Goal: Transaction & Acquisition: Purchase product/service

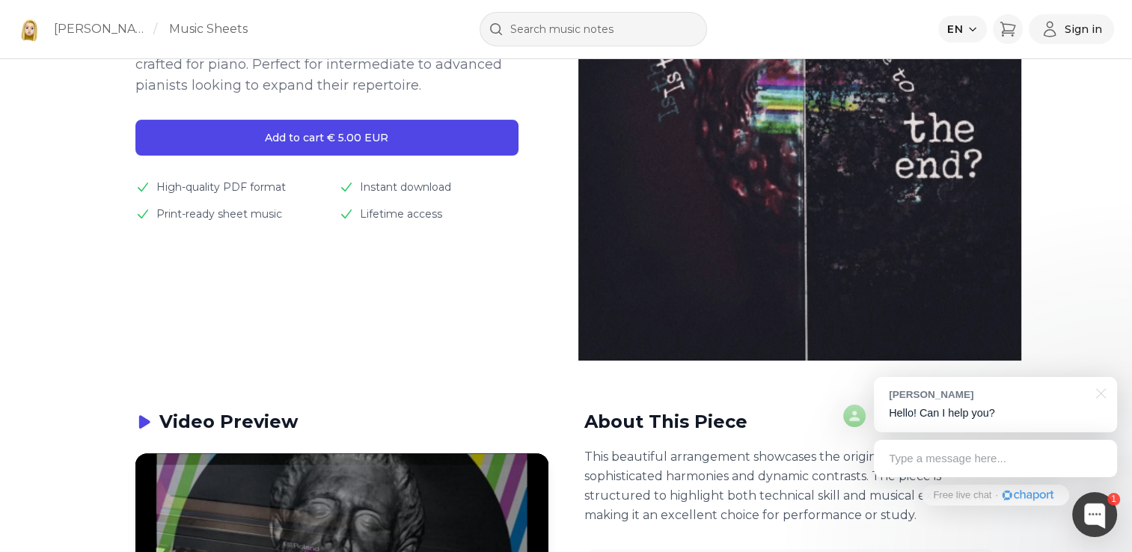
scroll to position [224, 0]
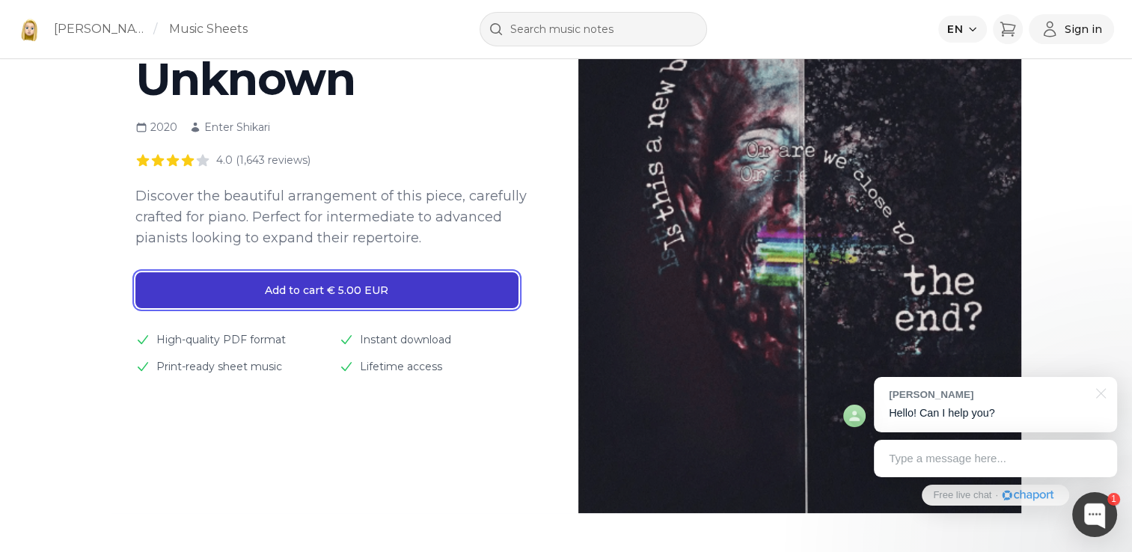
click at [346, 296] on button "Add to cart € 5.00 EUR" at bounding box center [326, 290] width 383 height 36
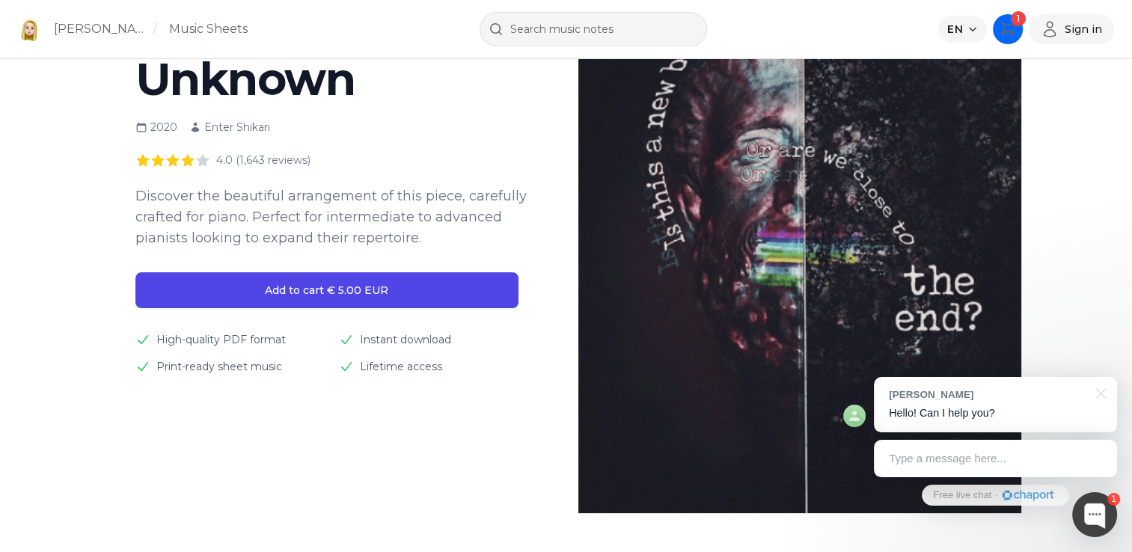
click at [1003, 28] on icon "Cart" at bounding box center [1008, 29] width 18 height 18
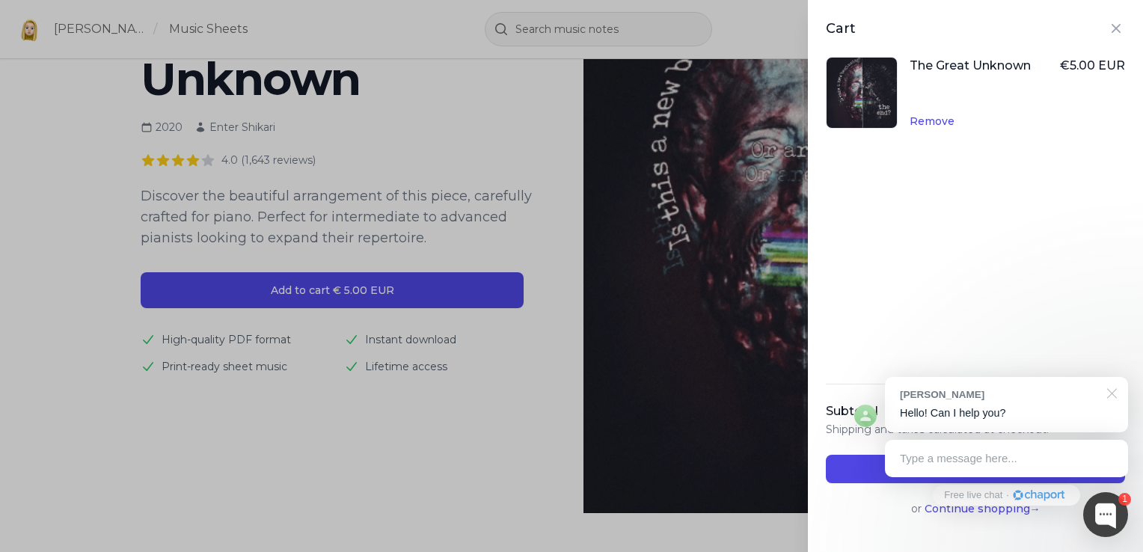
click at [1116, 398] on div at bounding box center [1109, 392] width 37 height 31
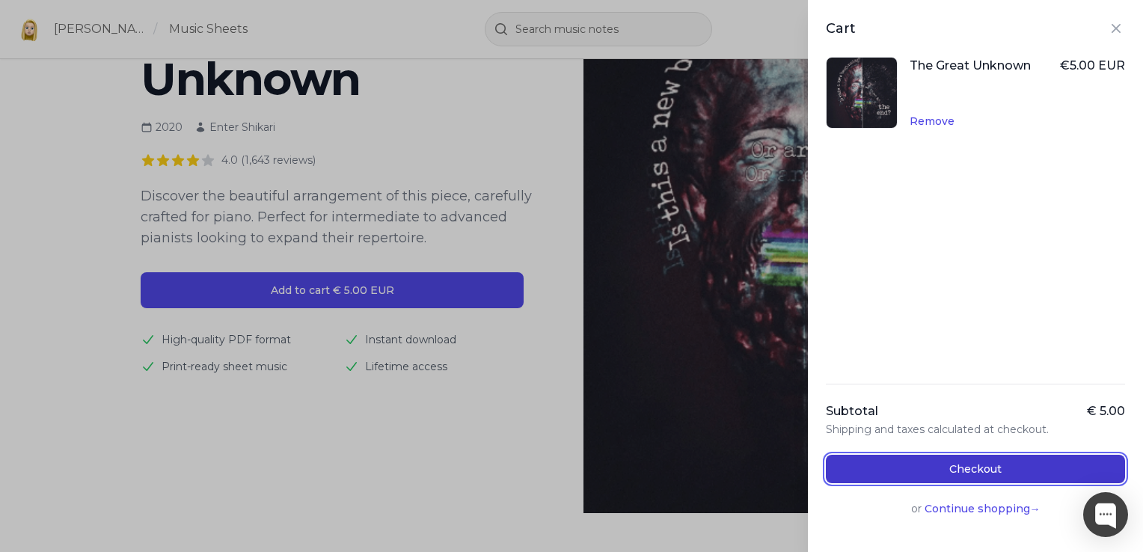
click at [979, 468] on button "Checkout" at bounding box center [975, 469] width 299 height 28
click at [911, 465] on button "Checkout" at bounding box center [975, 469] width 299 height 28
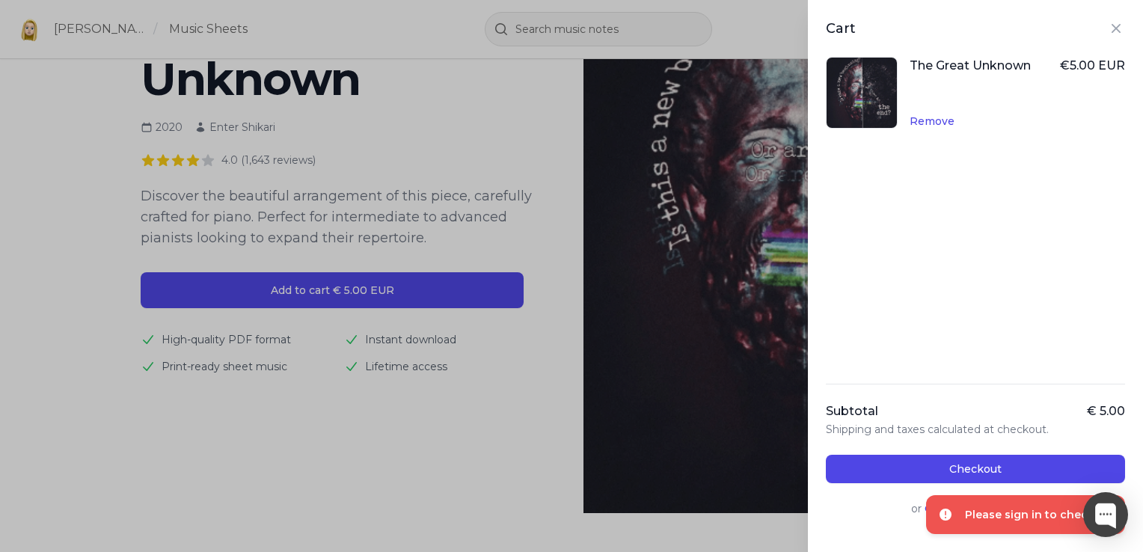
click at [1032, 518] on div "Please sign in to checkout" at bounding box center [1039, 514] width 148 height 15
click at [1112, 25] on icon "Close panel" at bounding box center [1116, 28] width 9 height 9
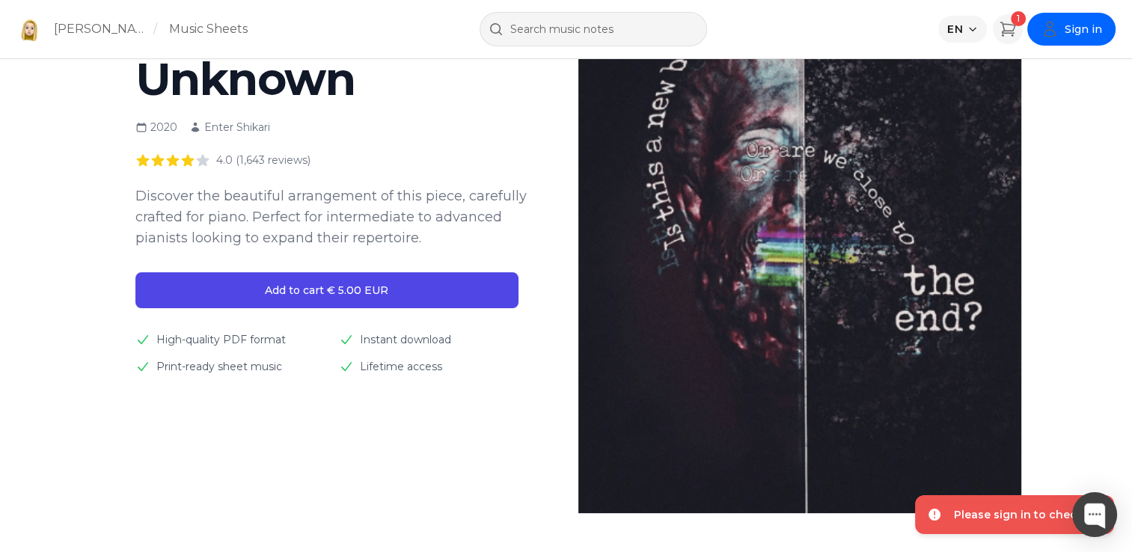
click at [1074, 27] on span "Sign in" at bounding box center [1083, 29] width 37 height 15
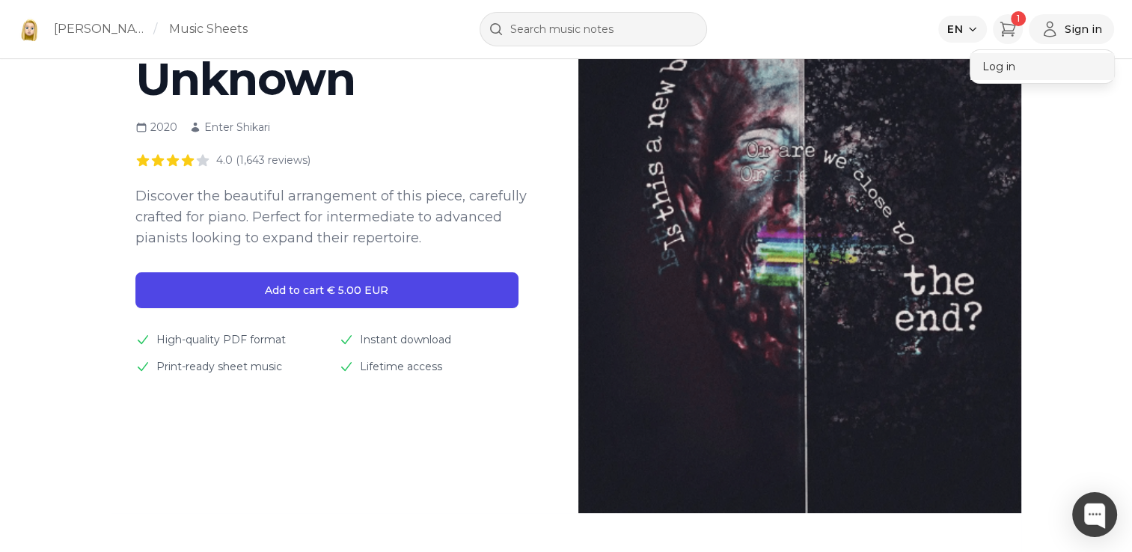
click at [1012, 60] on button "Log in" at bounding box center [1042, 66] width 144 height 27
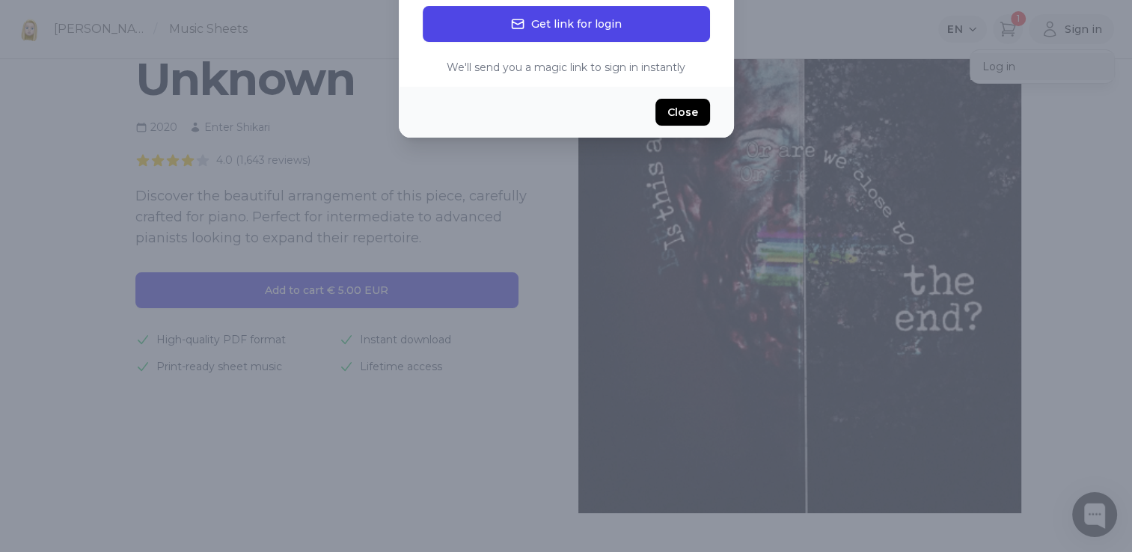
scroll to position [0, 0]
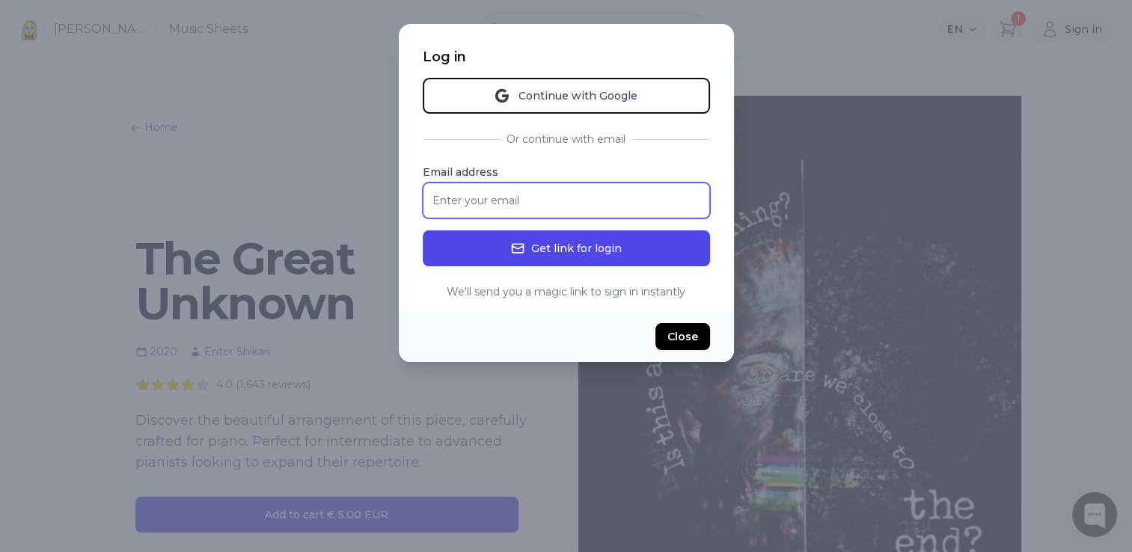
click at [482, 195] on input "Email address" at bounding box center [566, 201] width 287 height 36
type input "elien.l@live.be"
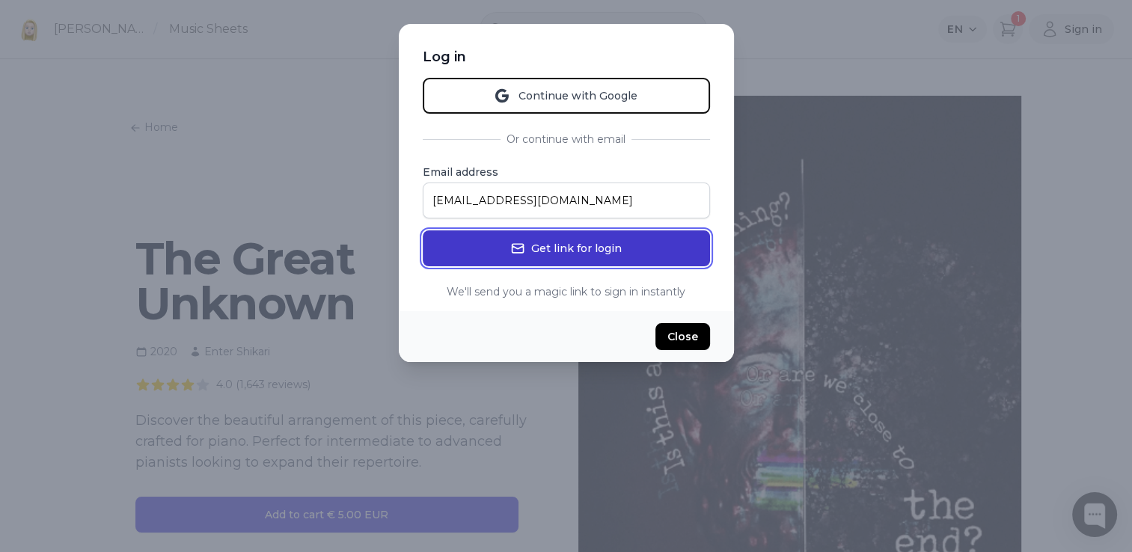
click at [590, 250] on button "Get link for login" at bounding box center [566, 248] width 287 height 36
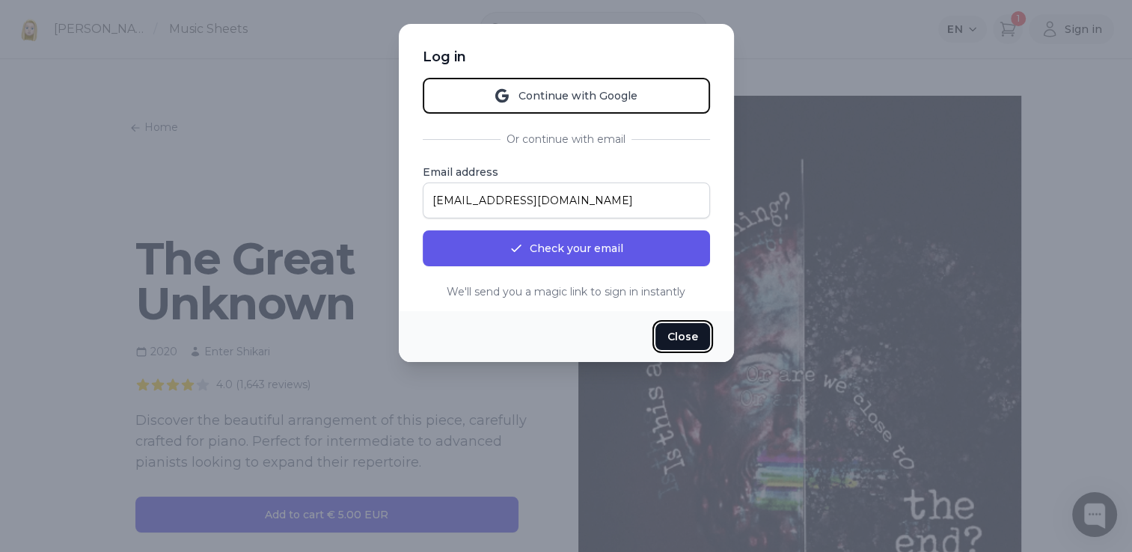
click at [696, 343] on button "Close" at bounding box center [682, 336] width 55 height 27
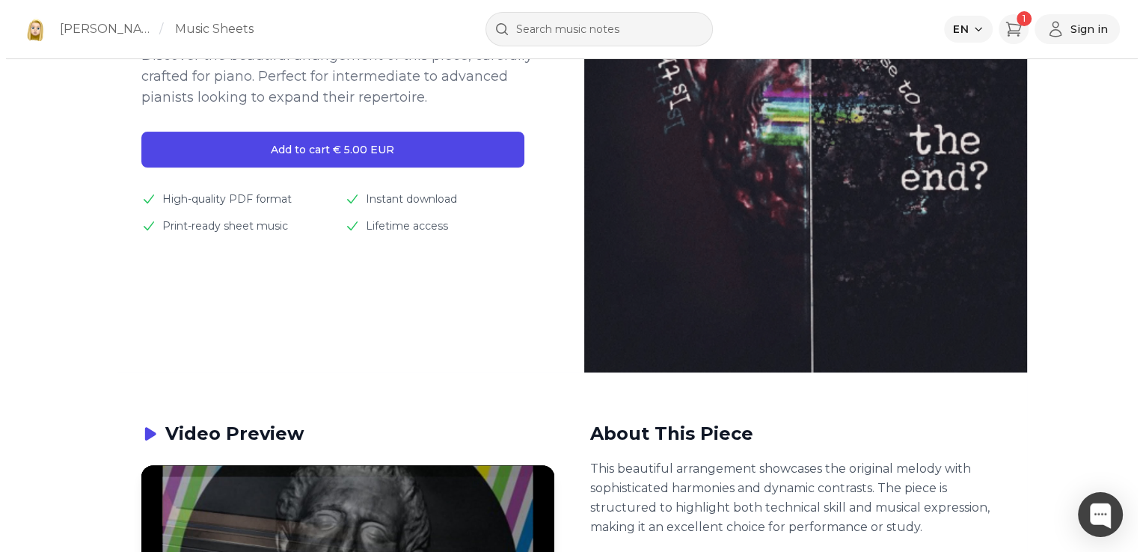
scroll to position [224, 0]
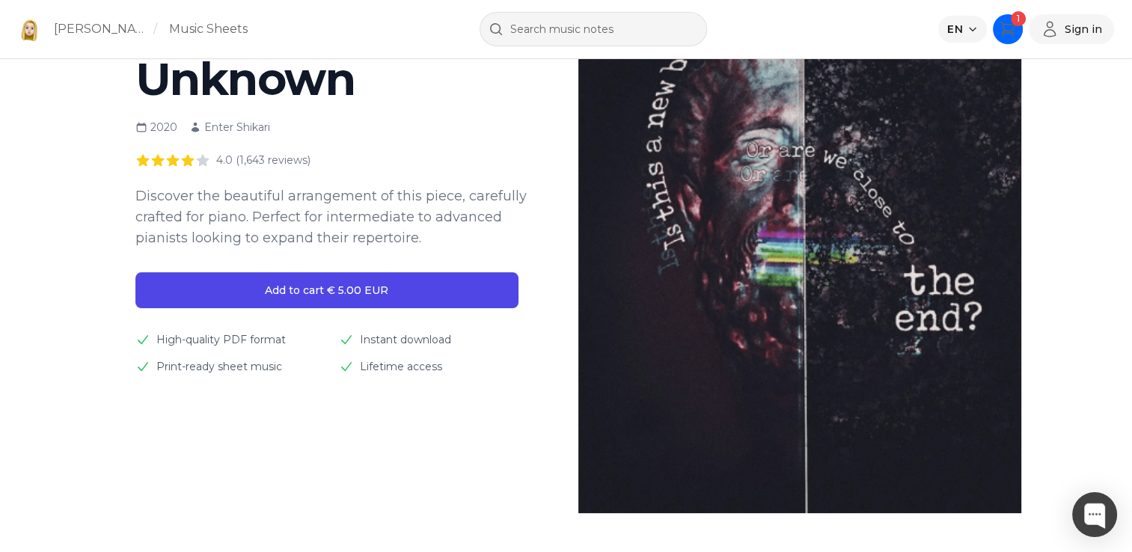
click at [1012, 30] on icon "Cart" at bounding box center [1007, 28] width 14 height 13
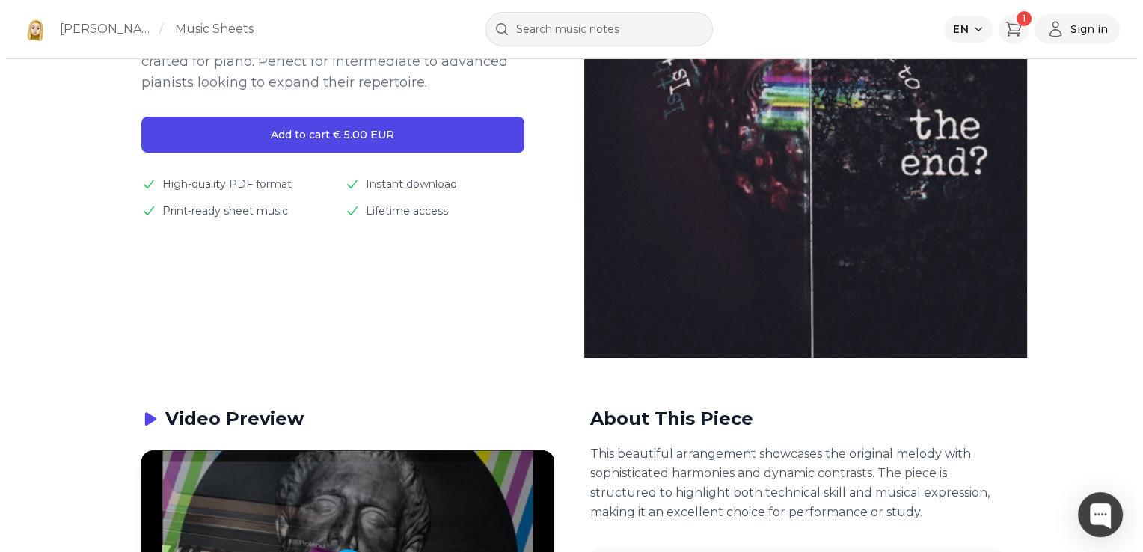
scroll to position [449, 0]
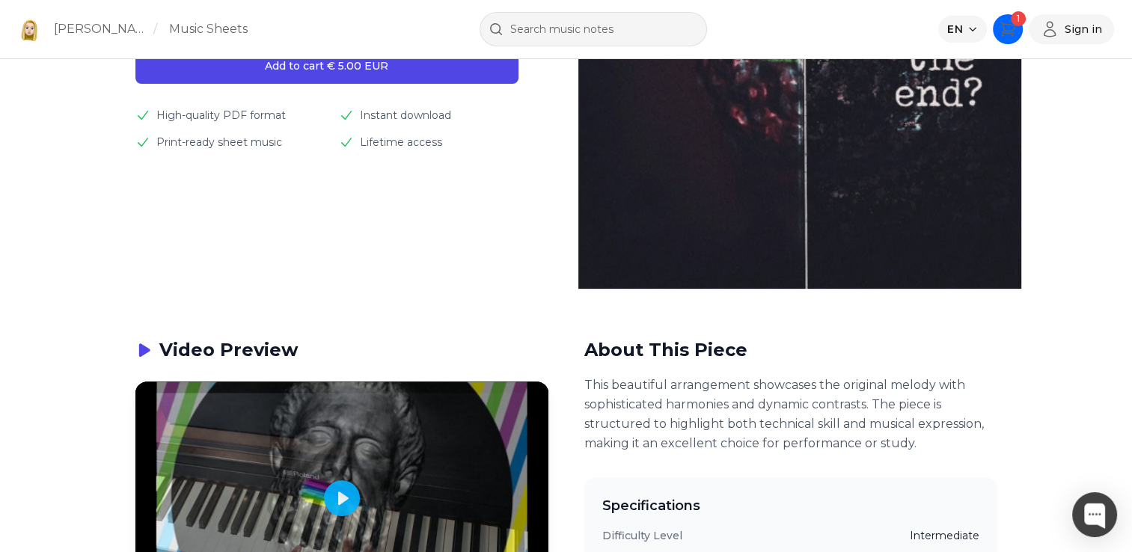
click at [1013, 25] on icon "Cart" at bounding box center [1007, 28] width 14 height 13
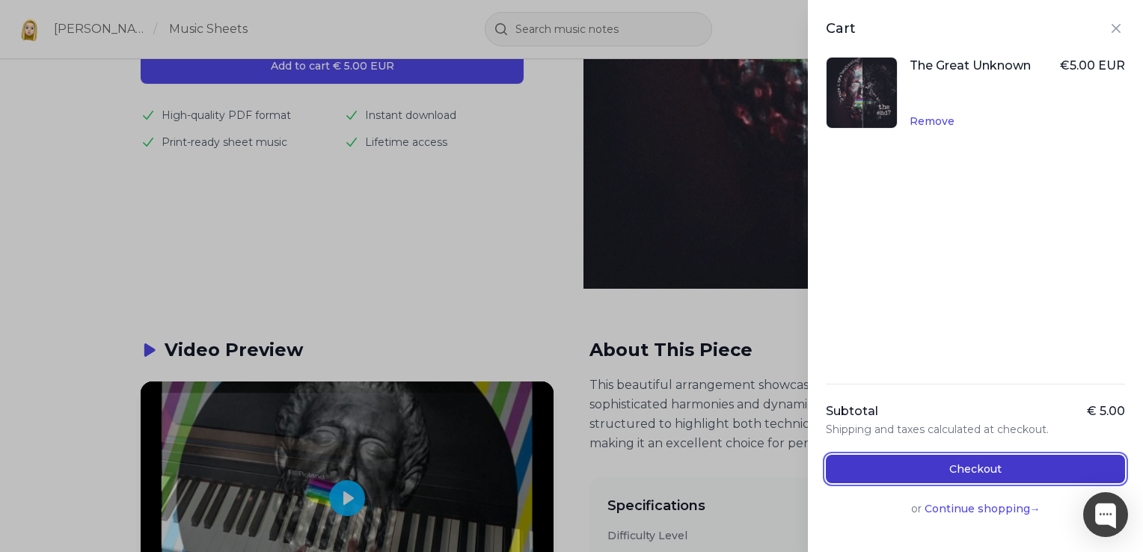
click at [964, 468] on button "Checkout" at bounding box center [975, 469] width 299 height 28
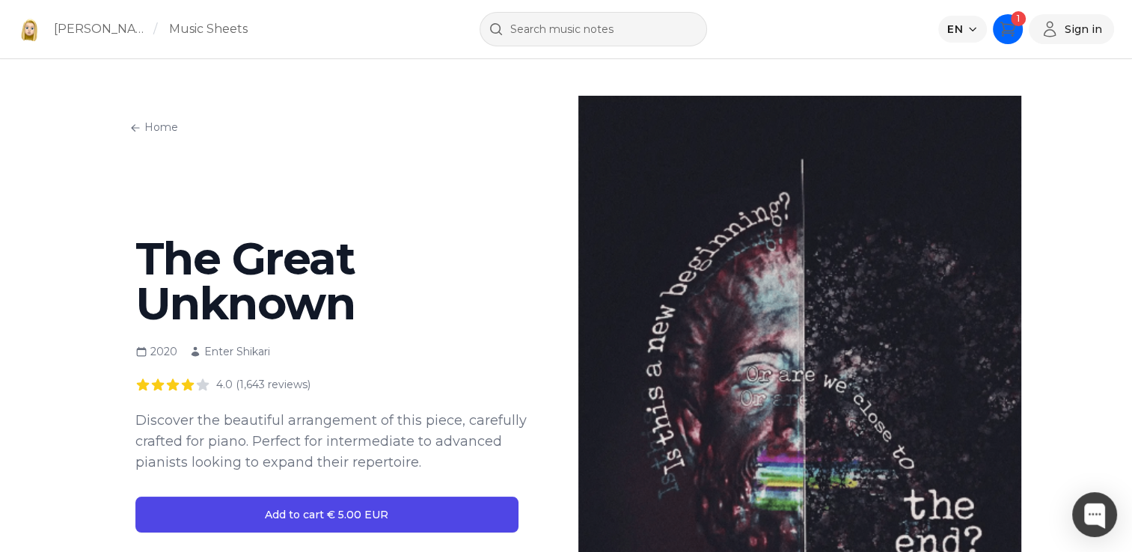
click at [1009, 29] on icon "Cart" at bounding box center [1008, 29] width 18 height 18
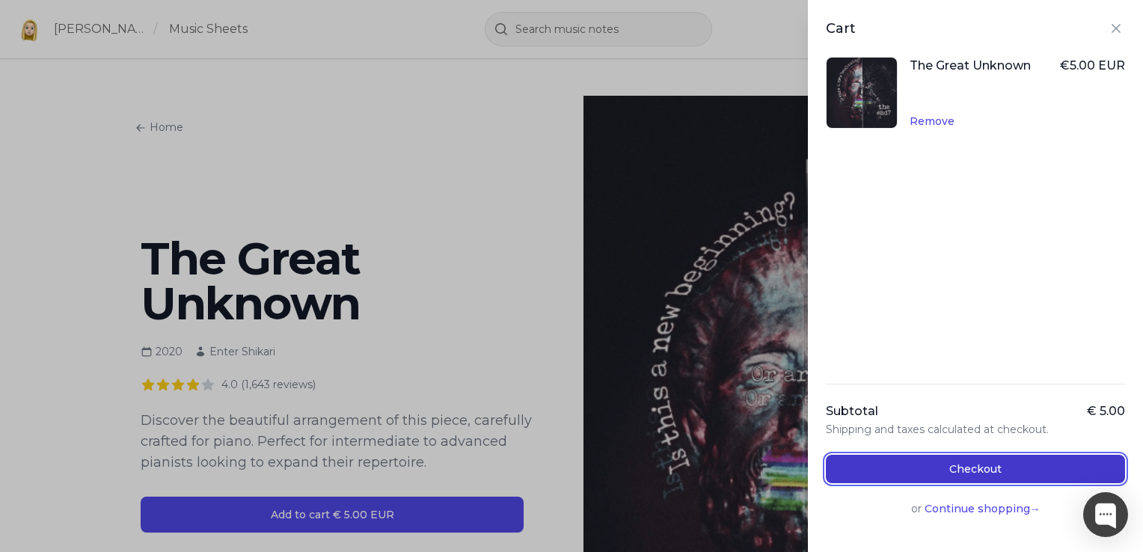
click at [1010, 471] on button "Checkout" at bounding box center [975, 469] width 299 height 28
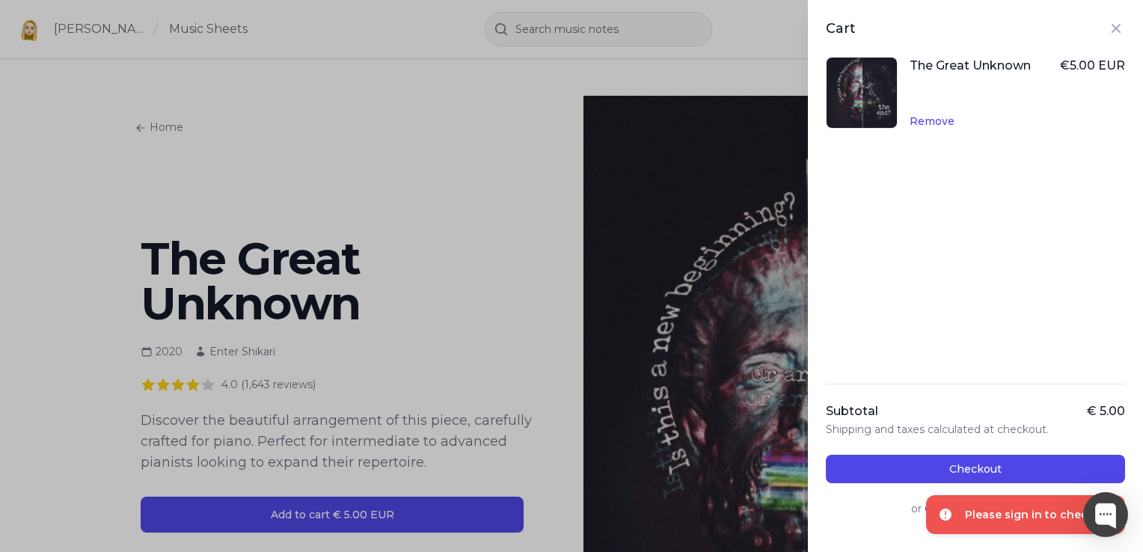
click at [1009, 519] on div "Please sign in to checkout" at bounding box center [1039, 514] width 148 height 15
click at [847, 487] on div "Subtotal € 5.00 Shipping and taxes calculated at checkout. Checkout or Continue…" at bounding box center [975, 459] width 299 height 150
click at [925, 510] on button "Continue shopping →" at bounding box center [983, 508] width 116 height 15
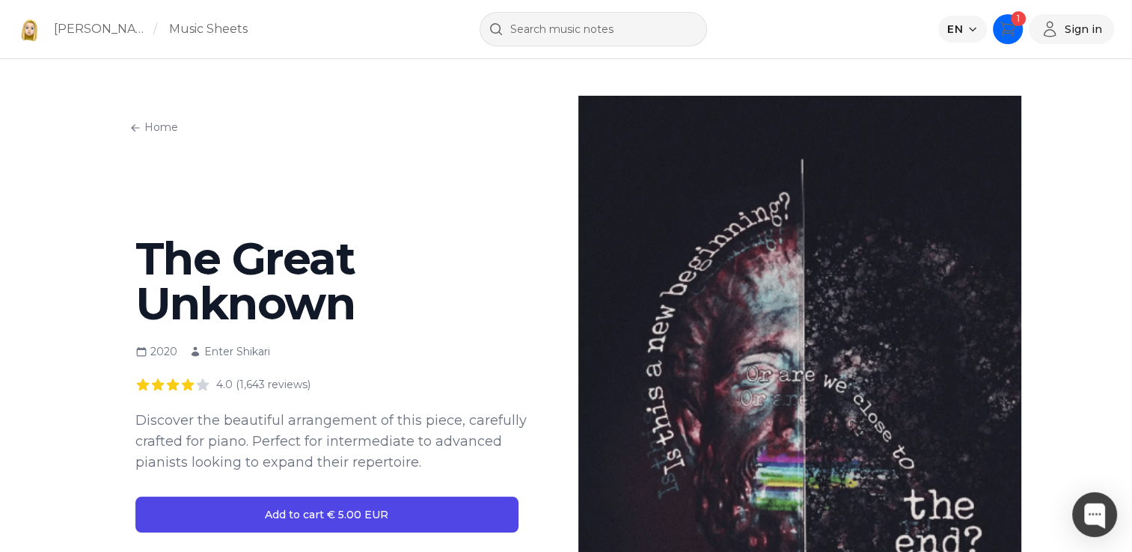
click at [1012, 34] on icon "Cart" at bounding box center [1008, 29] width 18 height 18
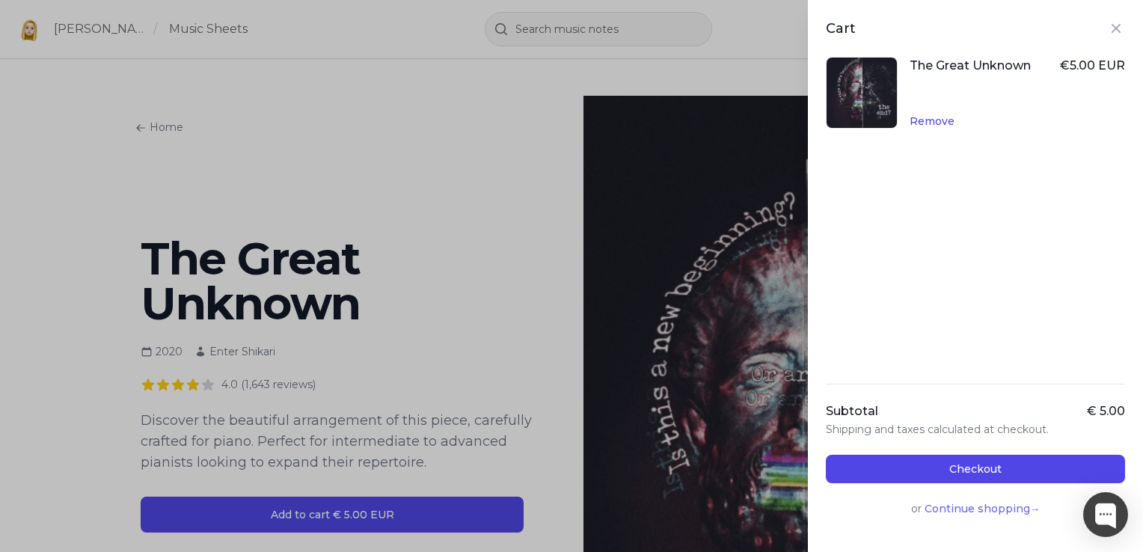
click at [952, 506] on button "Continue shopping →" at bounding box center [983, 508] width 116 height 15
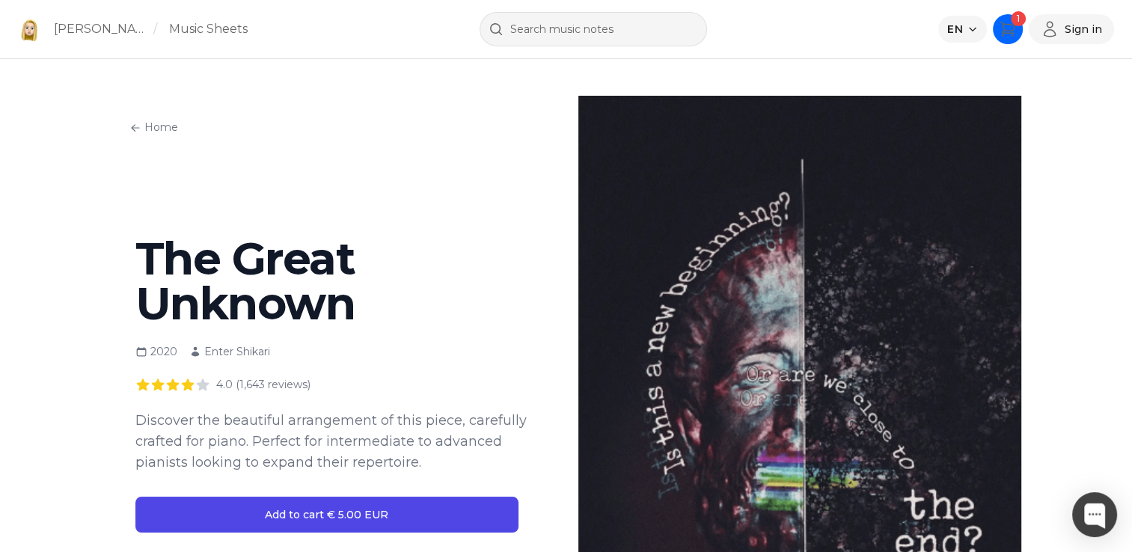
click at [1015, 25] on span "1" at bounding box center [1018, 18] width 15 height 15
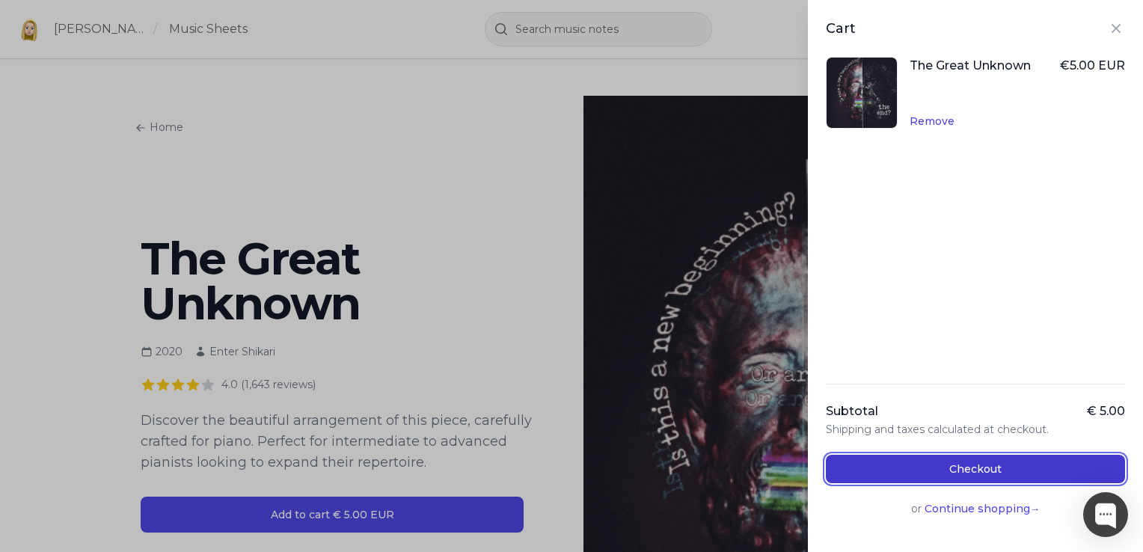
click at [981, 469] on button "Checkout" at bounding box center [975, 469] width 299 height 28
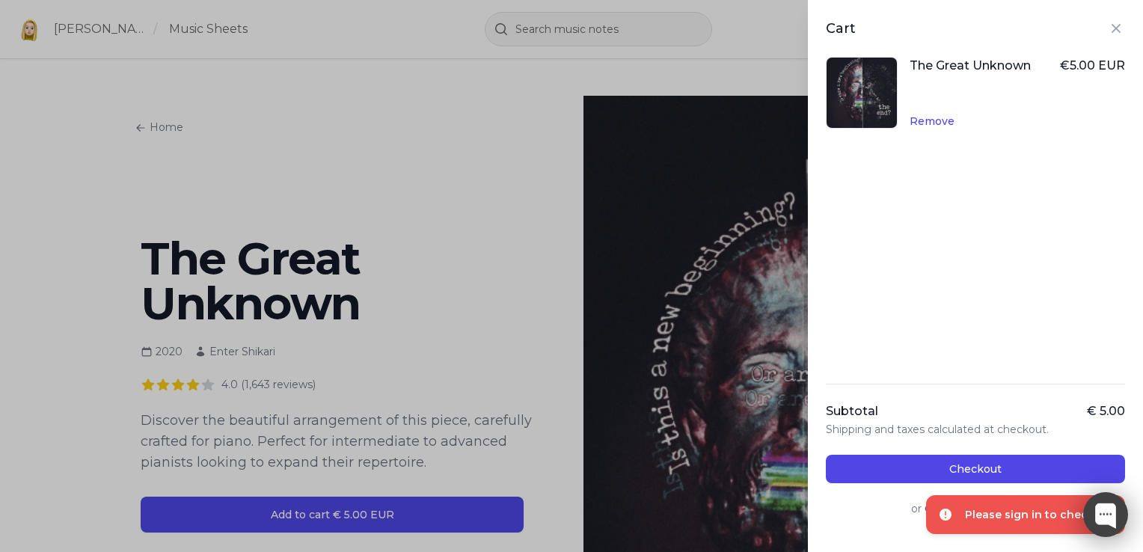
click at [1107, 518] on div at bounding box center [1105, 514] width 45 height 45
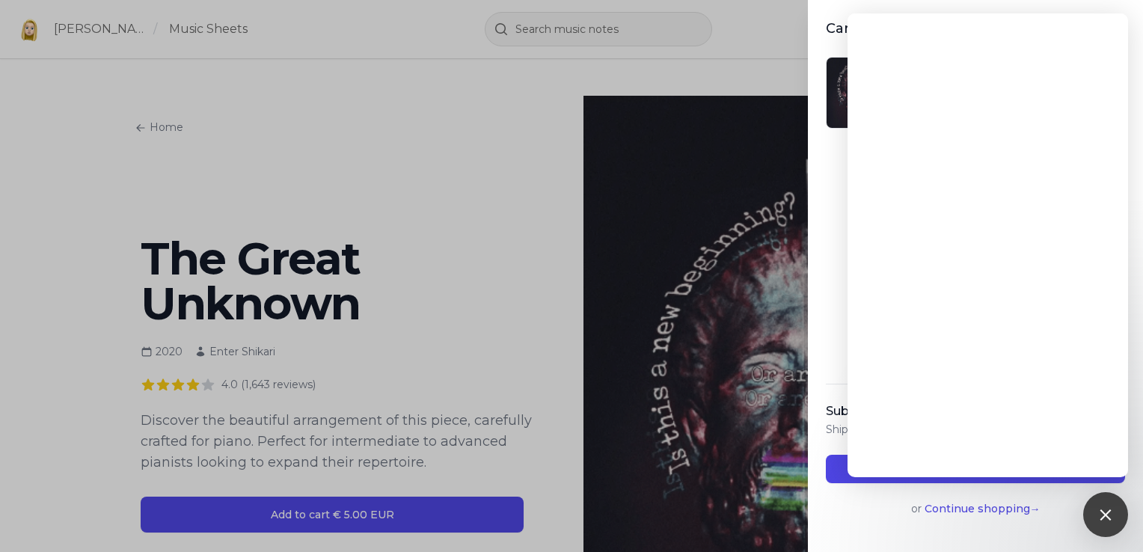
click at [880, 520] on div "Subtotal € 5.00 Shipping and taxes calculated at checkout. Checkout or Continue…" at bounding box center [975, 459] width 299 height 150
click at [949, 526] on div "Subtotal € 5.00 Shipping and taxes calculated at checkout. Checkout or Continue…" at bounding box center [975, 459] width 299 height 150
click at [1101, 515] on div at bounding box center [1105, 514] width 20 height 20
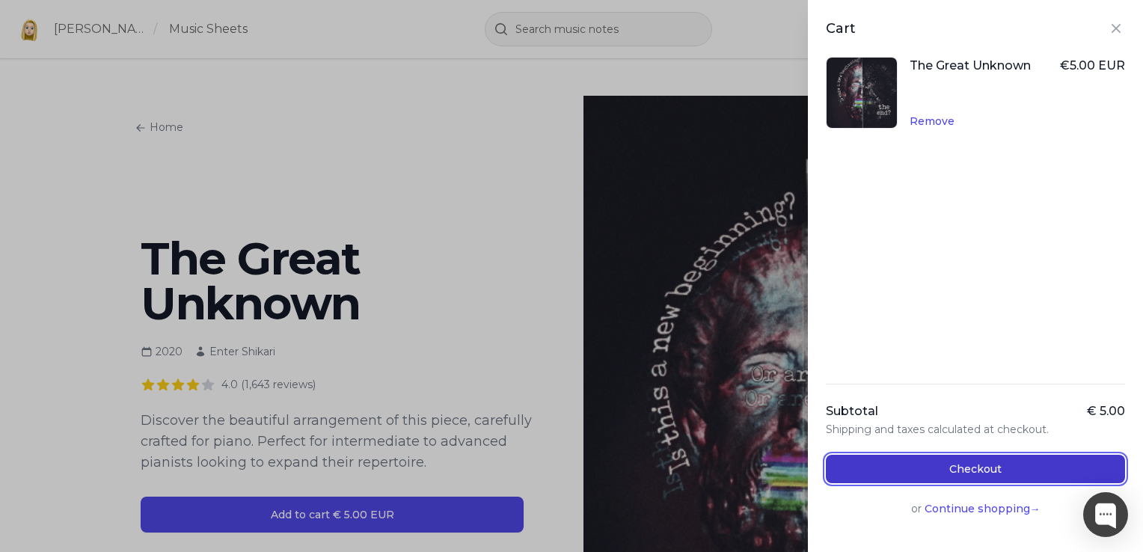
click at [1000, 469] on button "Checkout" at bounding box center [975, 469] width 299 height 28
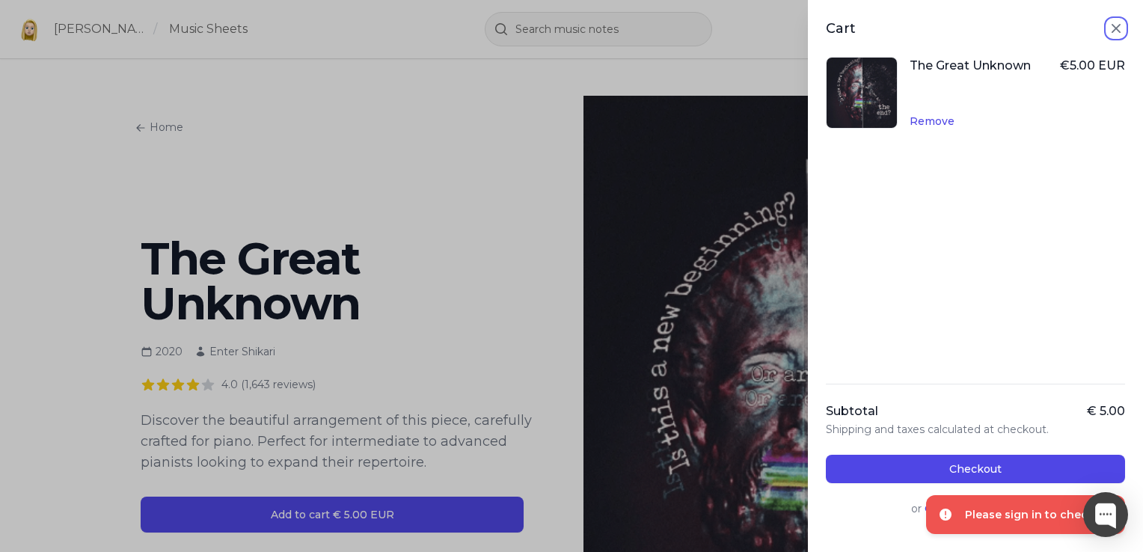
click at [1112, 26] on icon "Close panel" at bounding box center [1116, 28] width 9 height 9
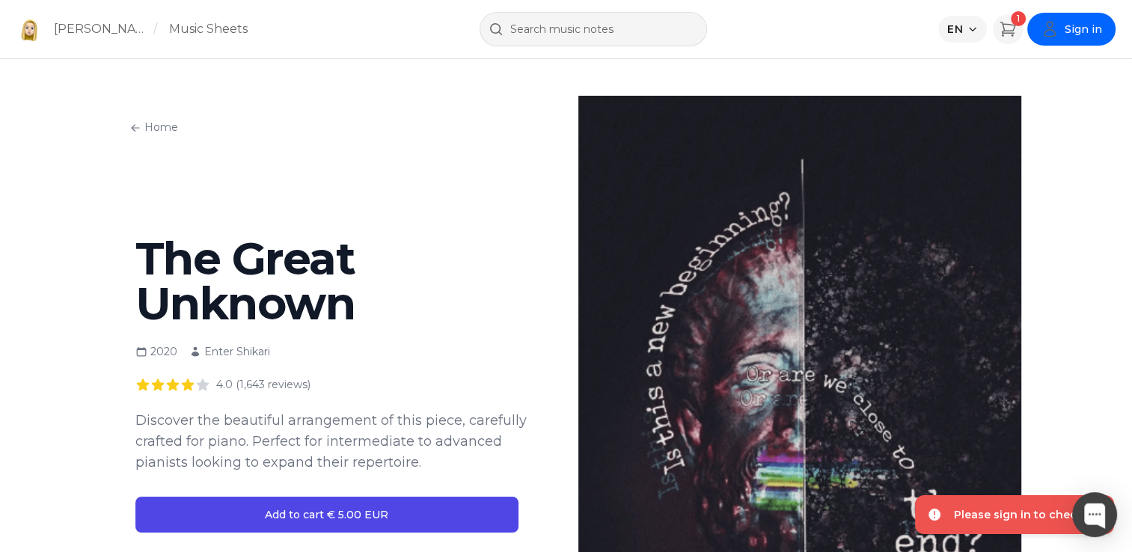
click at [1081, 40] on button "Sign in" at bounding box center [1071, 29] width 85 height 30
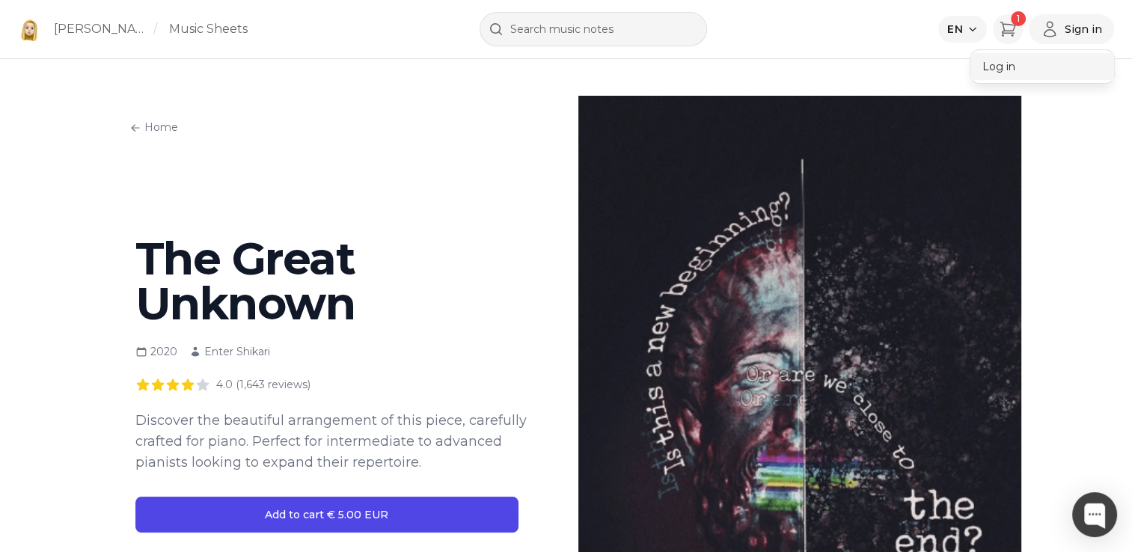
click at [1017, 61] on button "Log in" at bounding box center [1042, 66] width 144 height 27
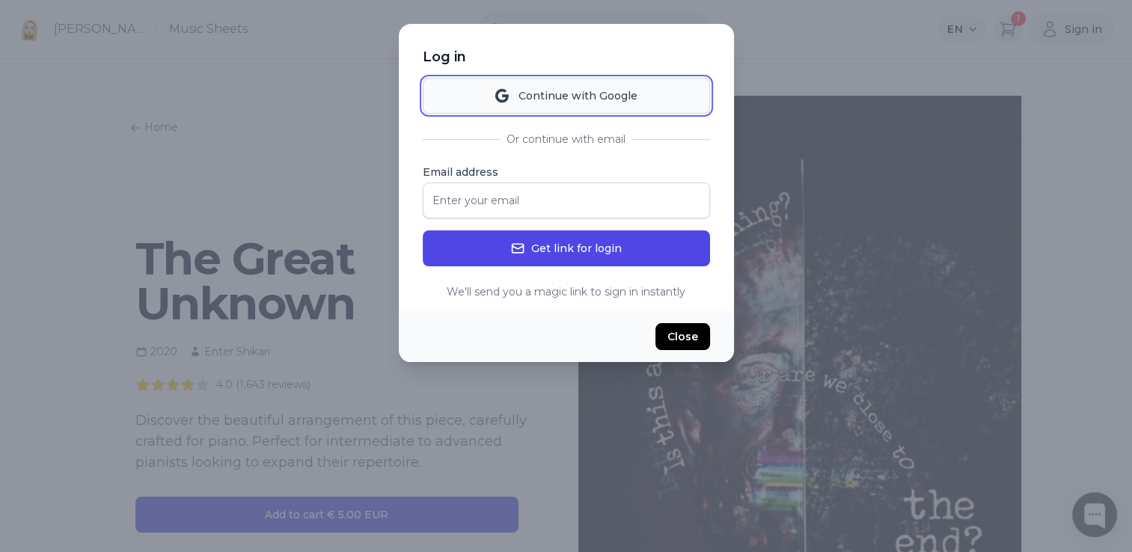
click at [614, 94] on button "Continue with Google" at bounding box center [566, 96] width 287 height 36
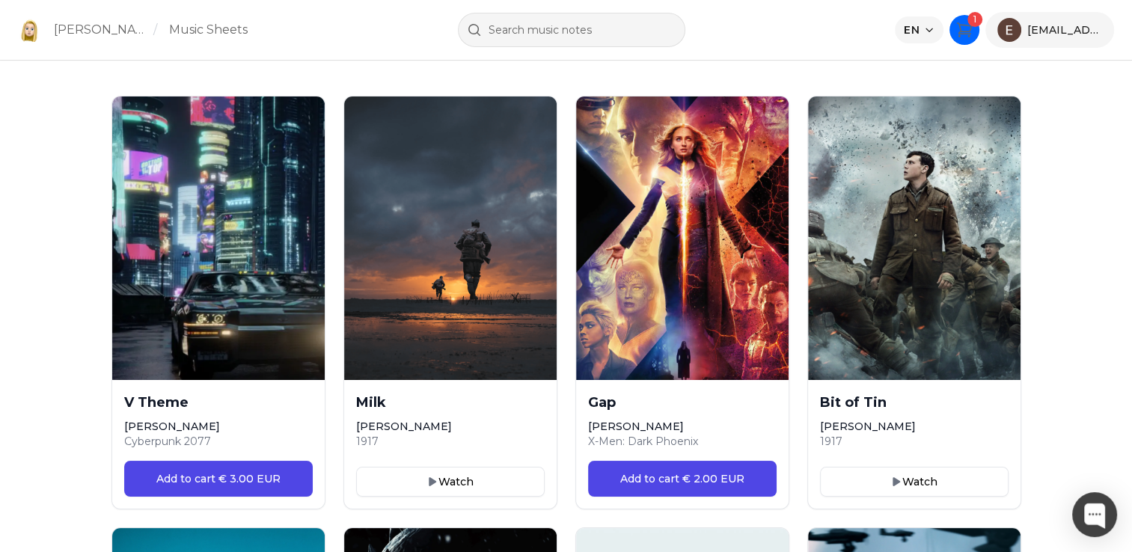
click at [967, 22] on span "1" at bounding box center [974, 19] width 15 height 15
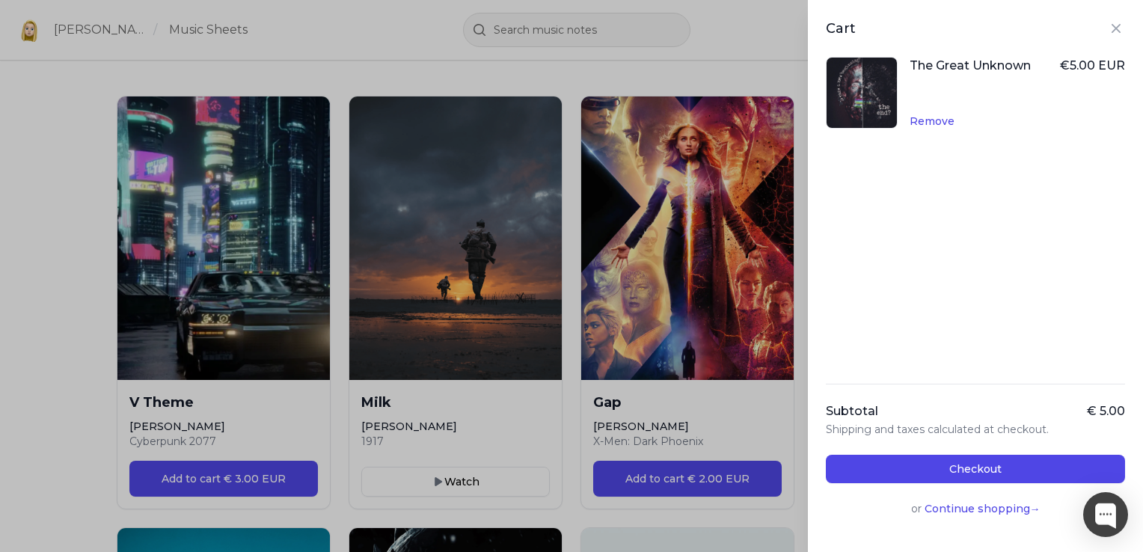
drag, startPoint x: 305, startPoint y: 55, endPoint x: 329, endPoint y: 53, distance: 24.0
click at [305, 55] on div "Cart The Great Unknown € 5.00 EUR Remove Subtotal € 5.00 Shipping and taxes cal…" at bounding box center [571, 276] width 1143 height 552
click at [566, 28] on div "Cart The Great Unknown € 5.00 EUR Remove Subtotal € 5.00 Shipping and taxes cal…" at bounding box center [571, 276] width 1143 height 552
click at [1107, 31] on icon "Close panel" at bounding box center [1116, 28] width 18 height 18
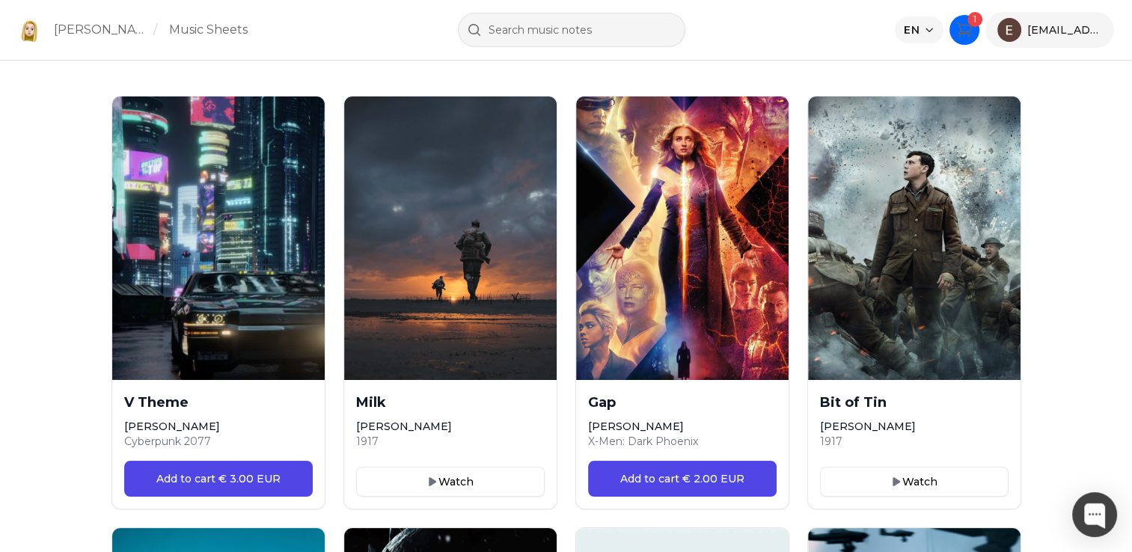
click at [979, 22] on span "1" at bounding box center [974, 19] width 15 height 15
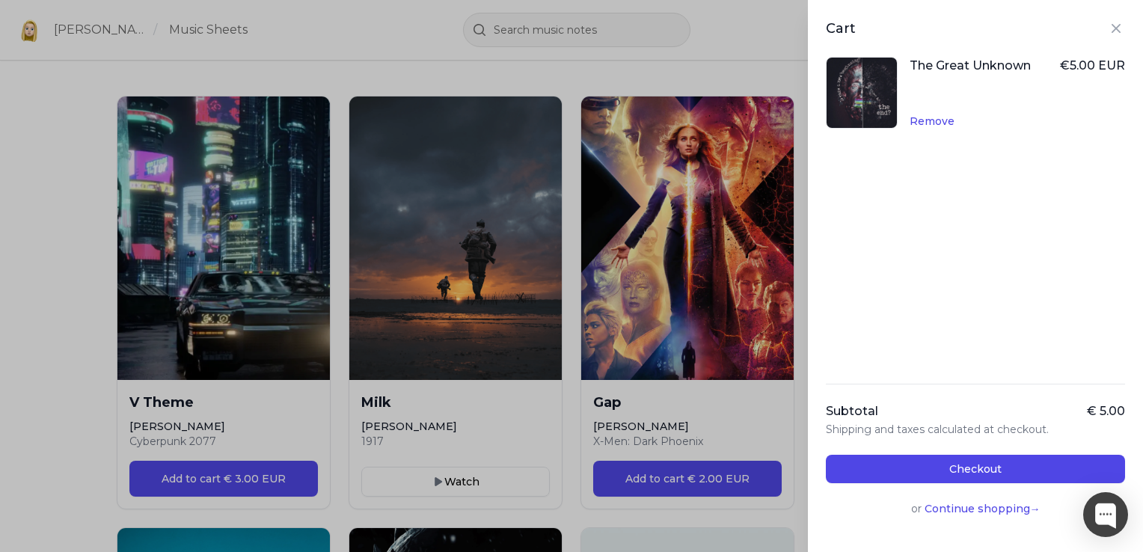
click at [693, 63] on div "Cart The Great Unknown € 5.00 EUR Remove Subtotal € 5.00 Shipping and taxes cal…" at bounding box center [571, 276] width 1143 height 552
click at [1107, 27] on icon "Close panel" at bounding box center [1116, 28] width 18 height 18
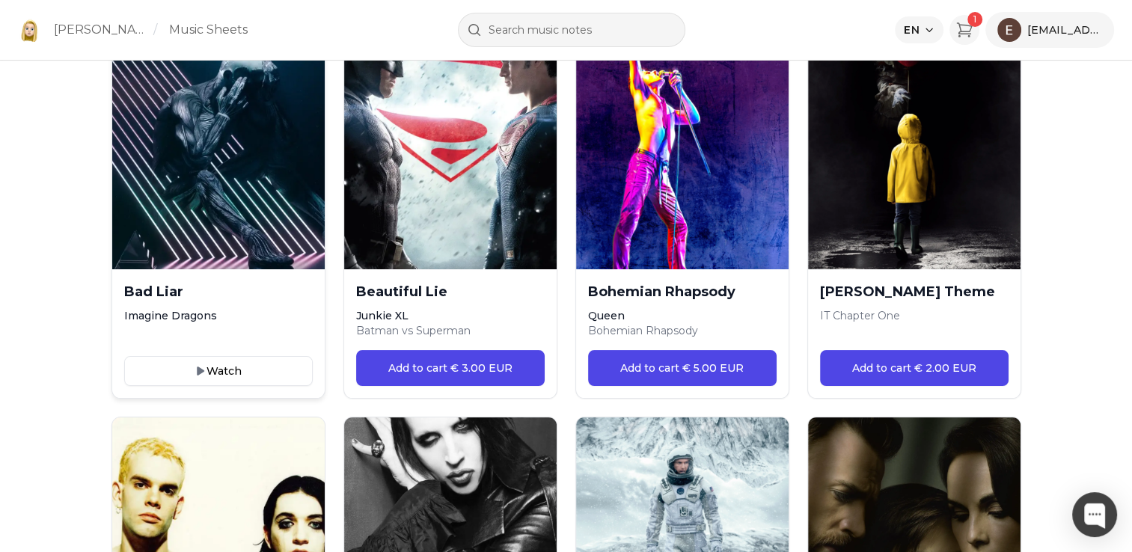
scroll to position [6135, 0]
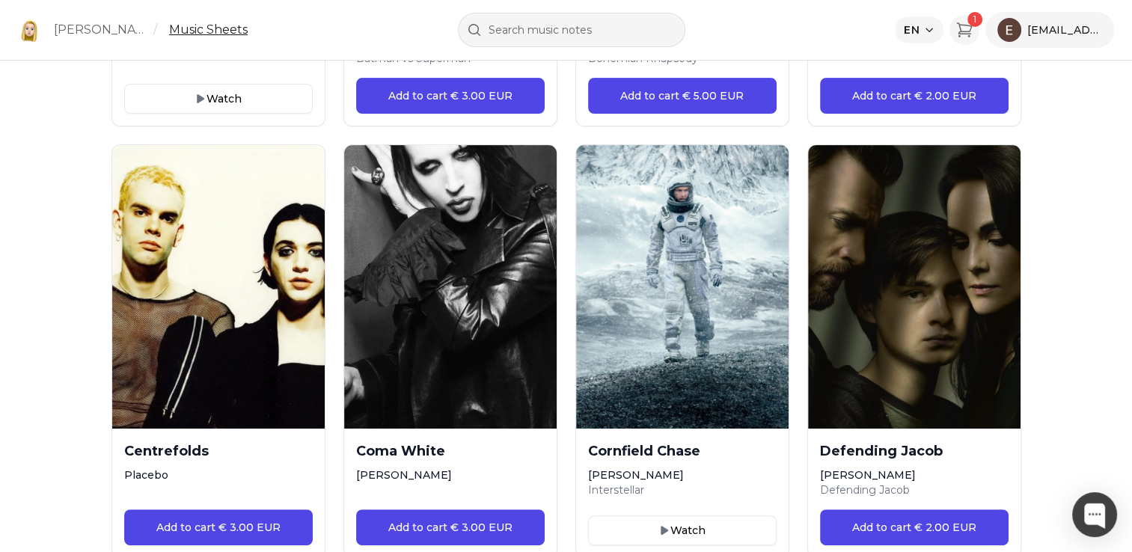
click at [205, 24] on link "Music Sheets" at bounding box center [208, 30] width 79 height 18
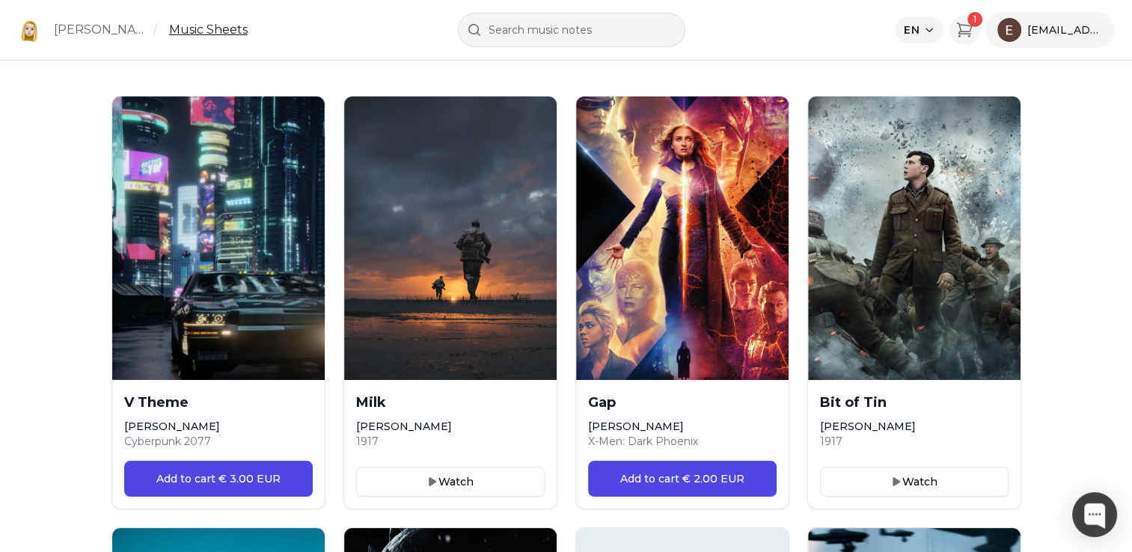
click at [209, 33] on link "Music Sheets" at bounding box center [208, 30] width 79 height 18
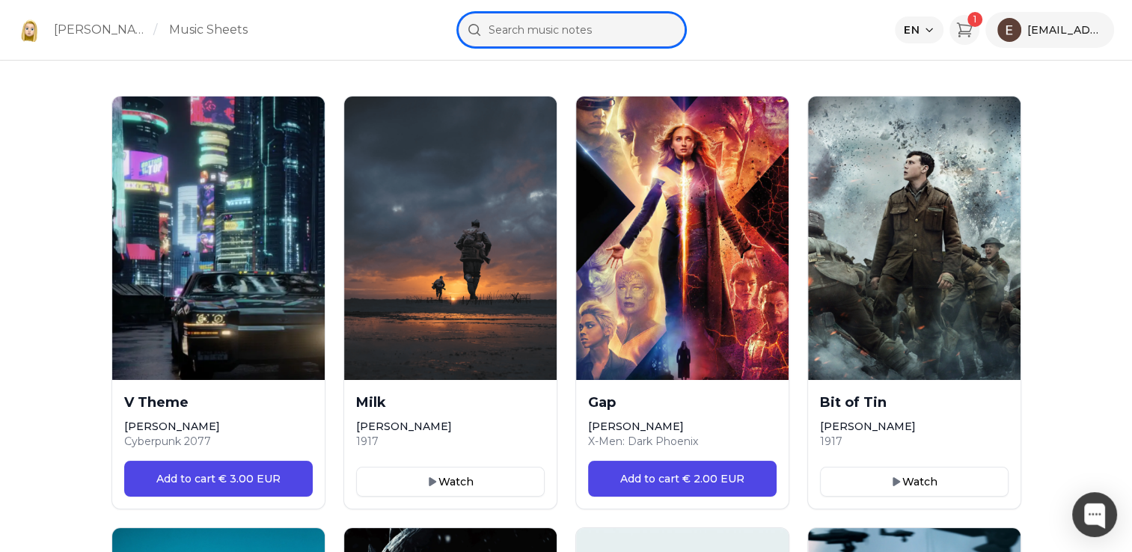
click at [552, 22] on input "text" at bounding box center [571, 30] width 227 height 34
click at [560, 37] on input "[PERSON_NAME]" at bounding box center [571, 30] width 227 height 34
drag, startPoint x: 566, startPoint y: 32, endPoint x: 481, endPoint y: 19, distance: 85.5
click at [481, 19] on input "[PERSON_NAME]" at bounding box center [571, 30] width 227 height 34
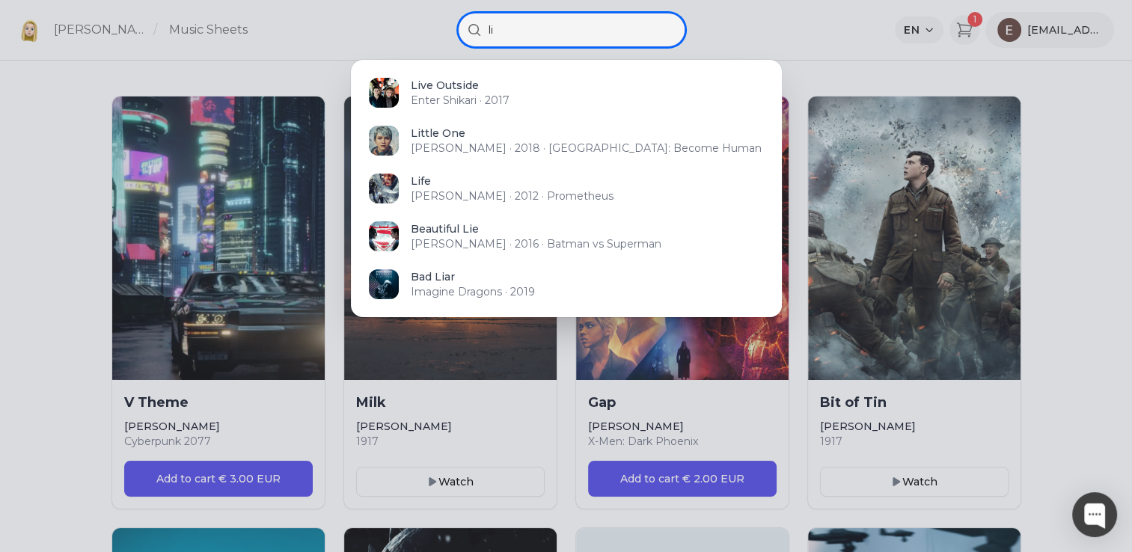
type input "l"
type input "a"
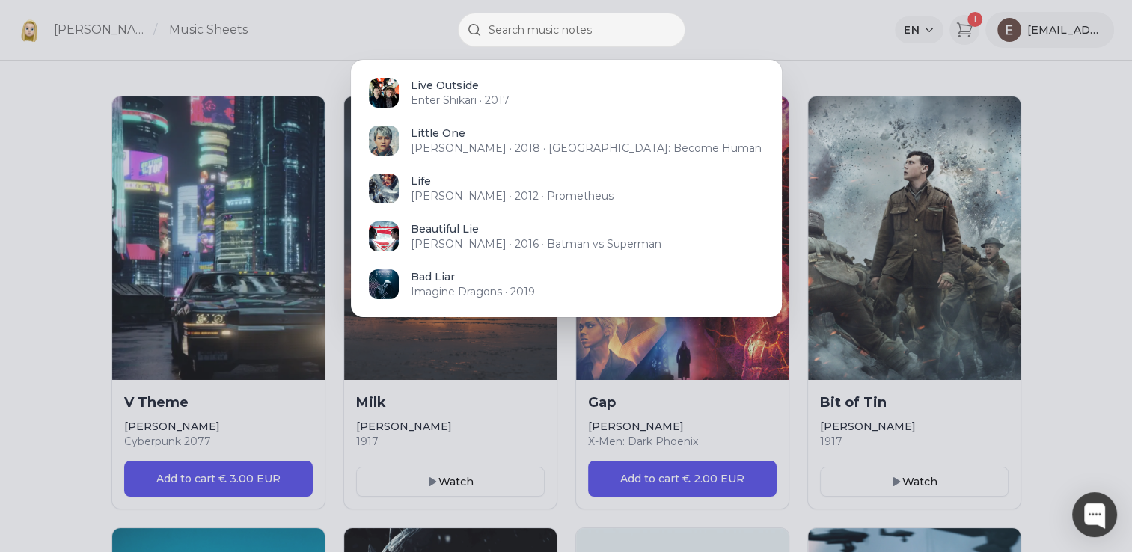
click at [972, 28] on div at bounding box center [566, 276] width 1132 height 552
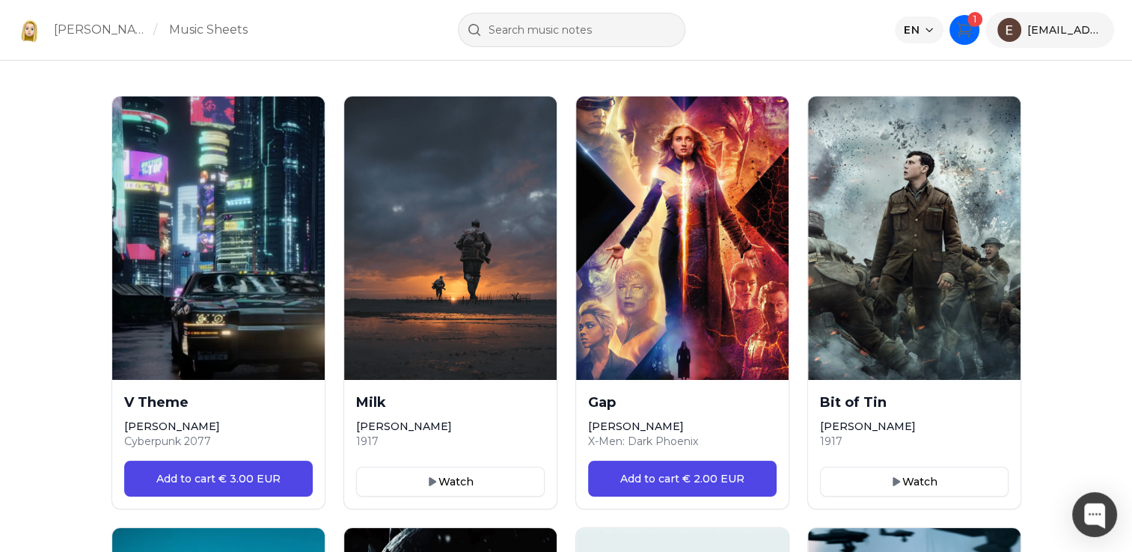
click at [968, 28] on icon "Cart" at bounding box center [964, 30] width 18 height 18
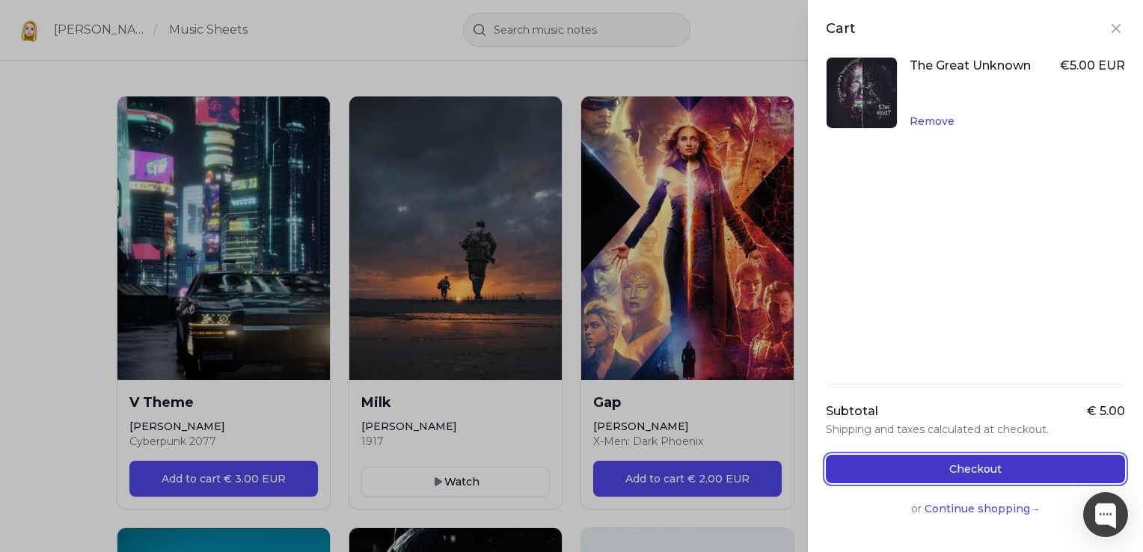
click at [1000, 470] on button "Checkout" at bounding box center [975, 469] width 299 height 28
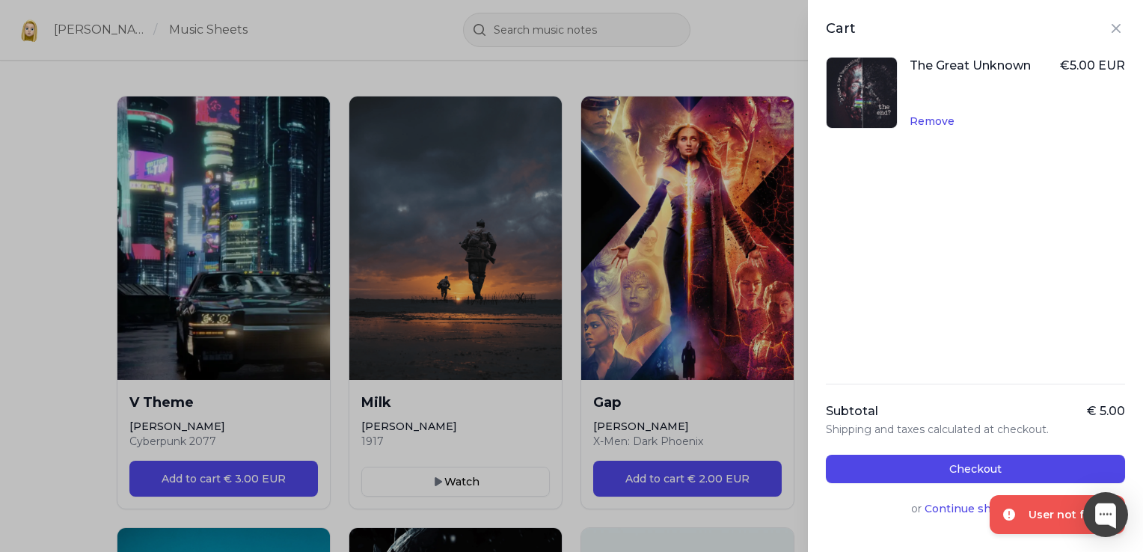
click at [1046, 515] on div "User not found" at bounding box center [1071, 514] width 85 height 15
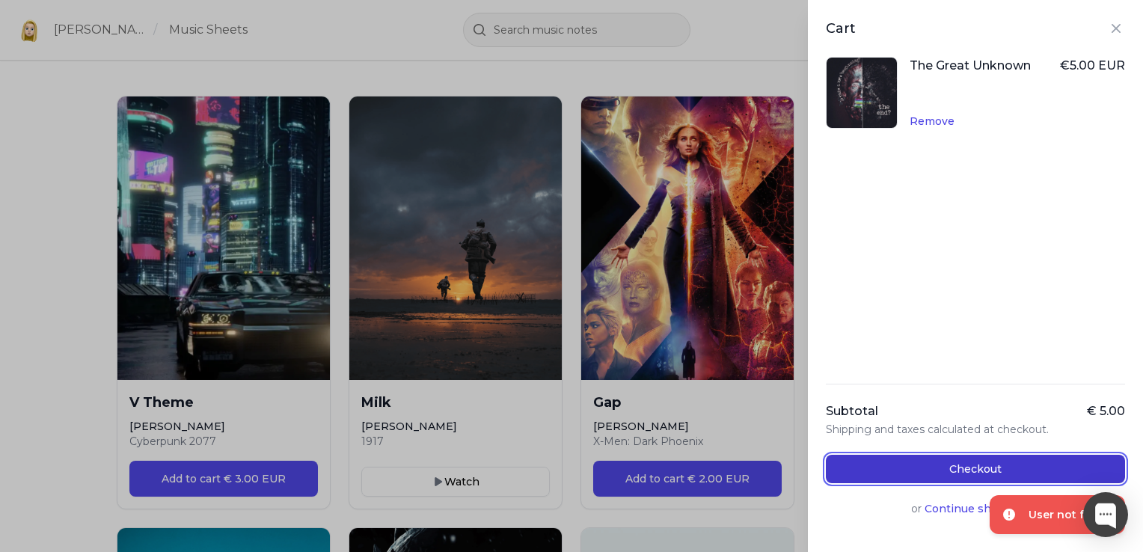
click at [971, 474] on button "Checkout" at bounding box center [975, 469] width 299 height 28
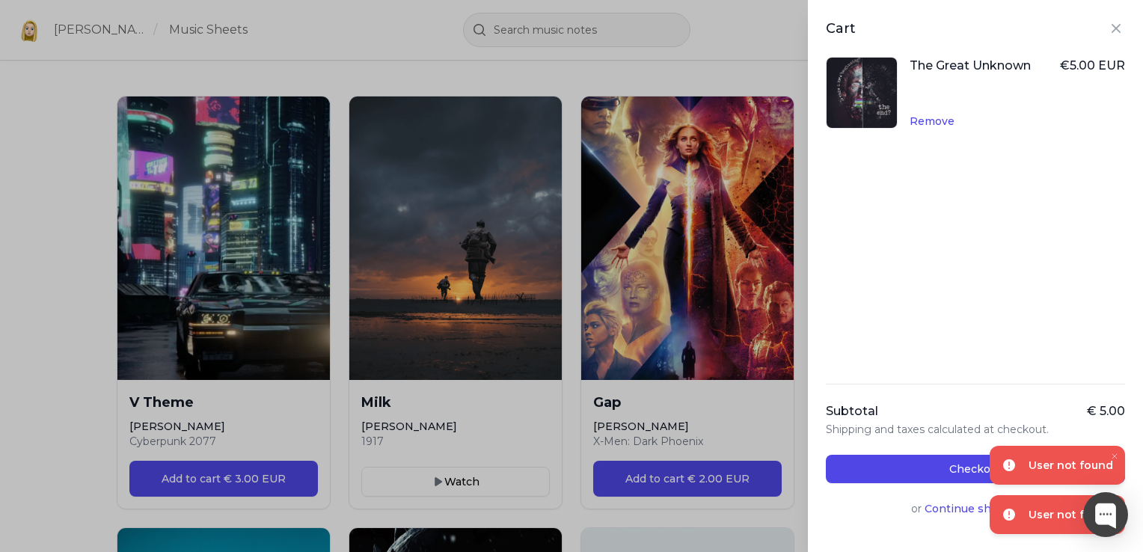
click at [1095, 462] on div "User not found" at bounding box center [1071, 465] width 85 height 15
click at [1116, 456] on icon "Close toast" at bounding box center [1114, 456] width 9 height 9
click at [1038, 522] on div "User not found" at bounding box center [1071, 514] width 85 height 15
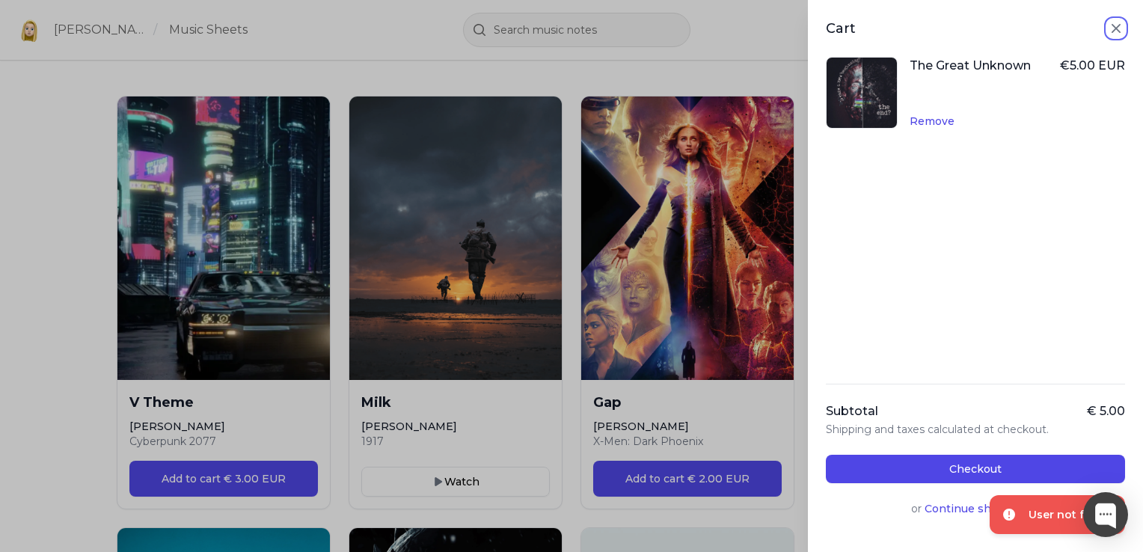
click at [1111, 25] on icon "Close panel" at bounding box center [1116, 28] width 18 height 18
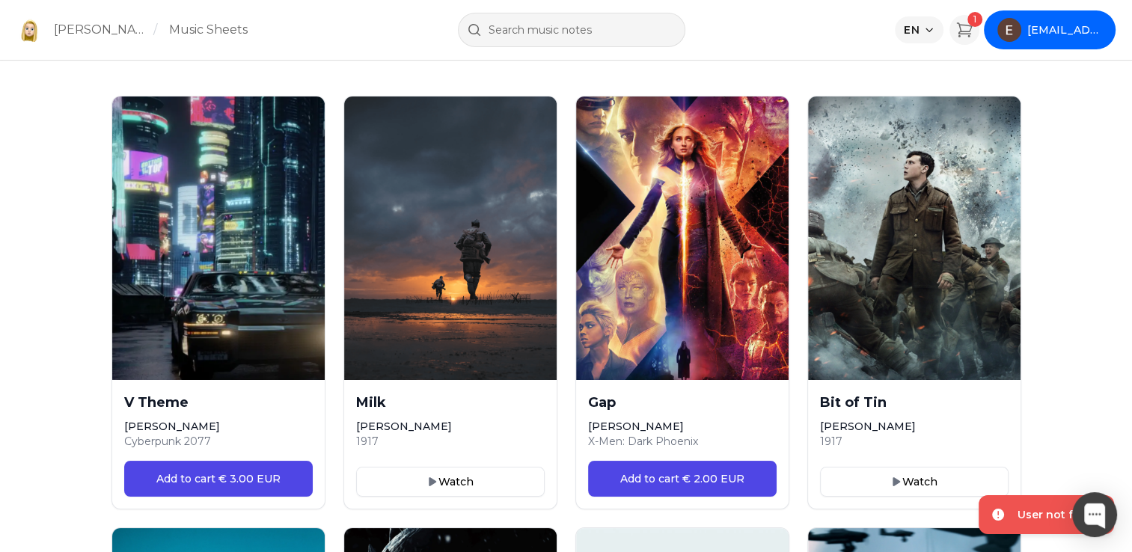
click at [1050, 33] on span "[EMAIL_ADDRESS][DOMAIN_NAME]" at bounding box center [1064, 29] width 75 height 15
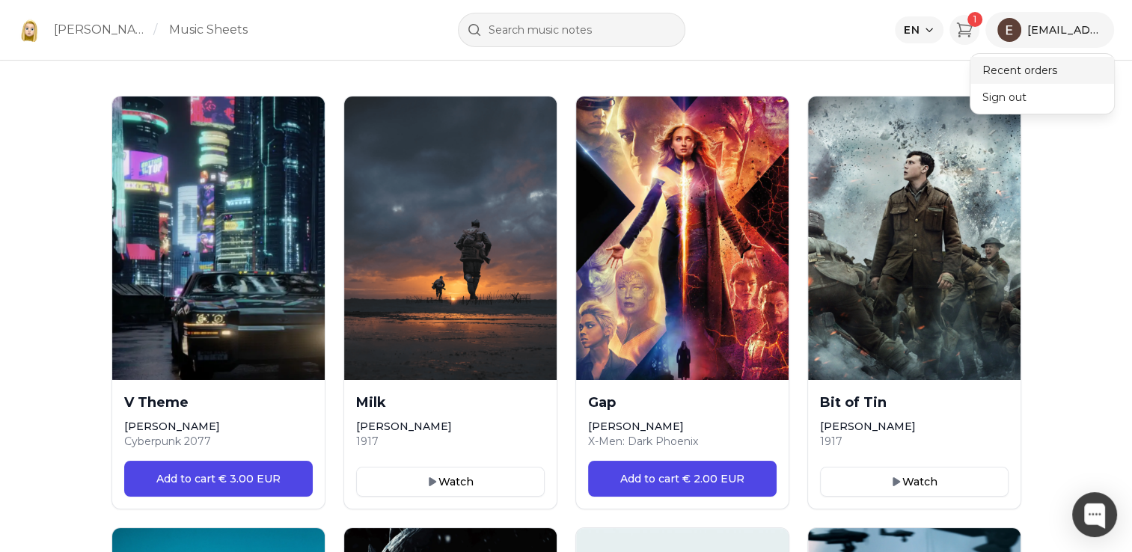
click at [1009, 67] on button "Recent orders" at bounding box center [1042, 70] width 144 height 27
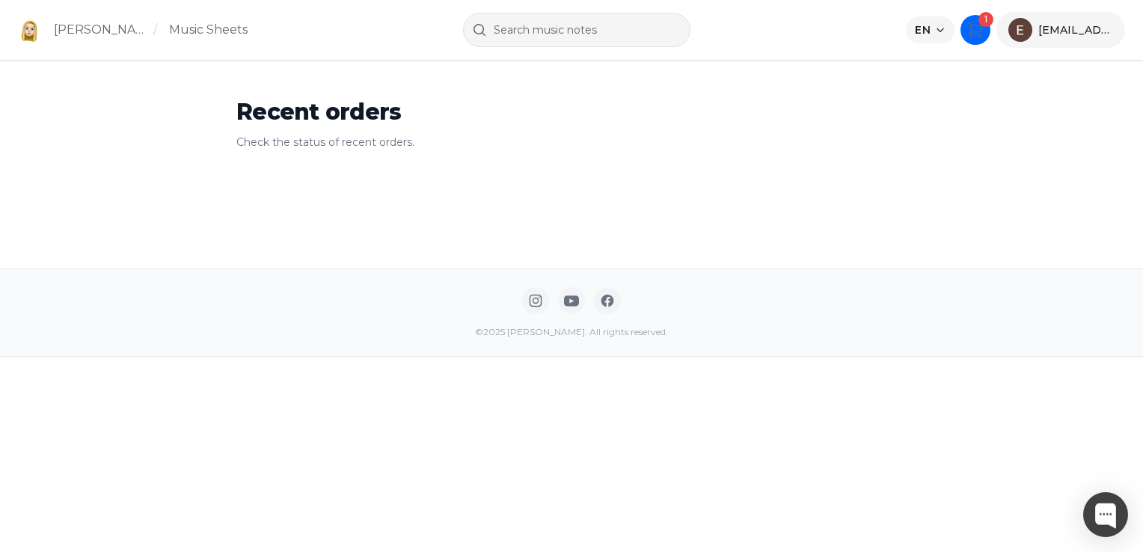
click at [977, 31] on icon "Cart" at bounding box center [975, 29] width 14 height 13
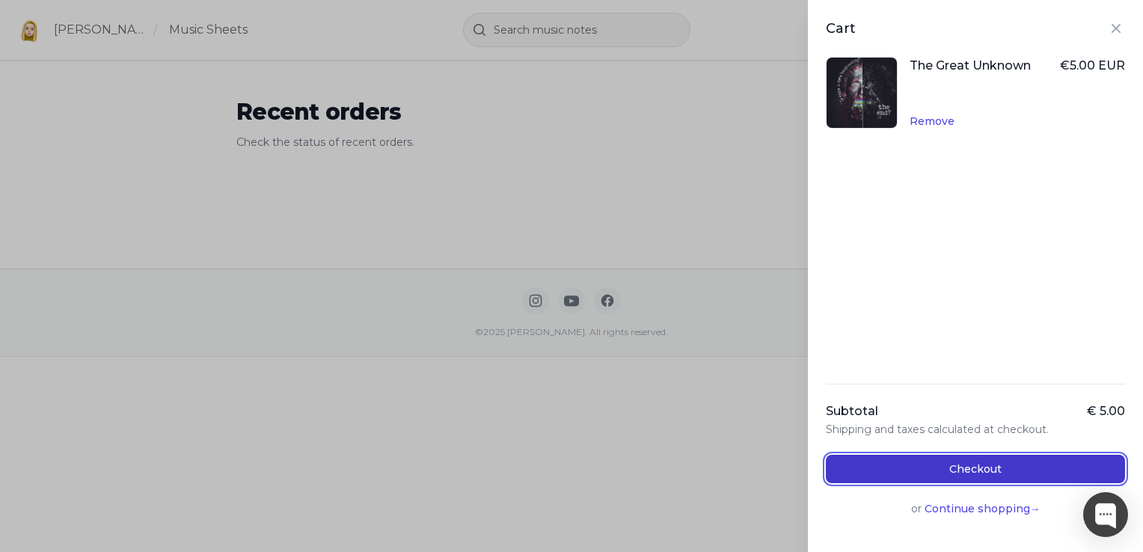
click at [900, 472] on button "Checkout" at bounding box center [975, 469] width 299 height 28
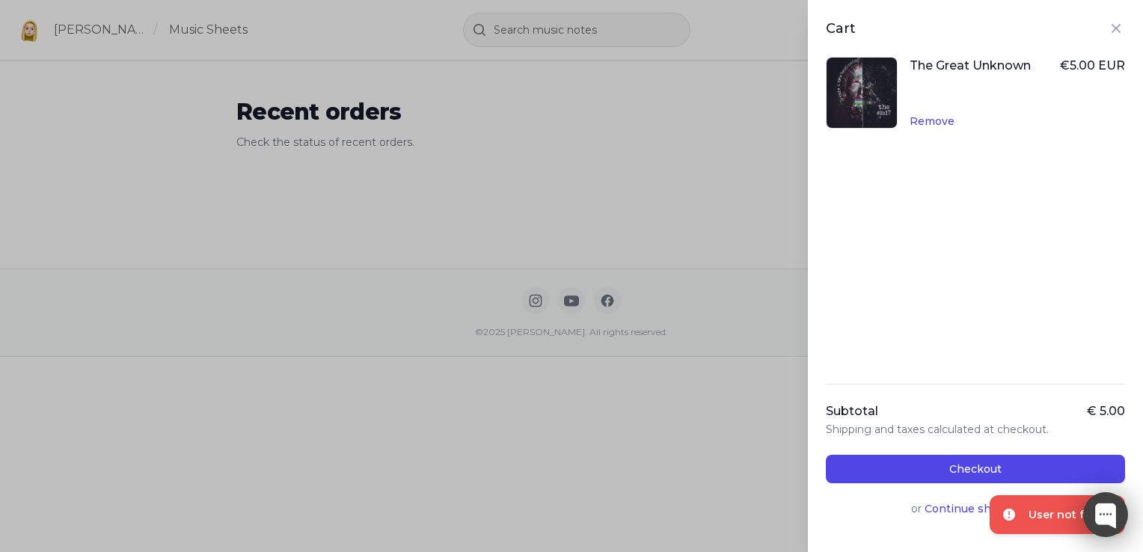
click at [1101, 515] on div at bounding box center [1105, 514] width 45 height 45
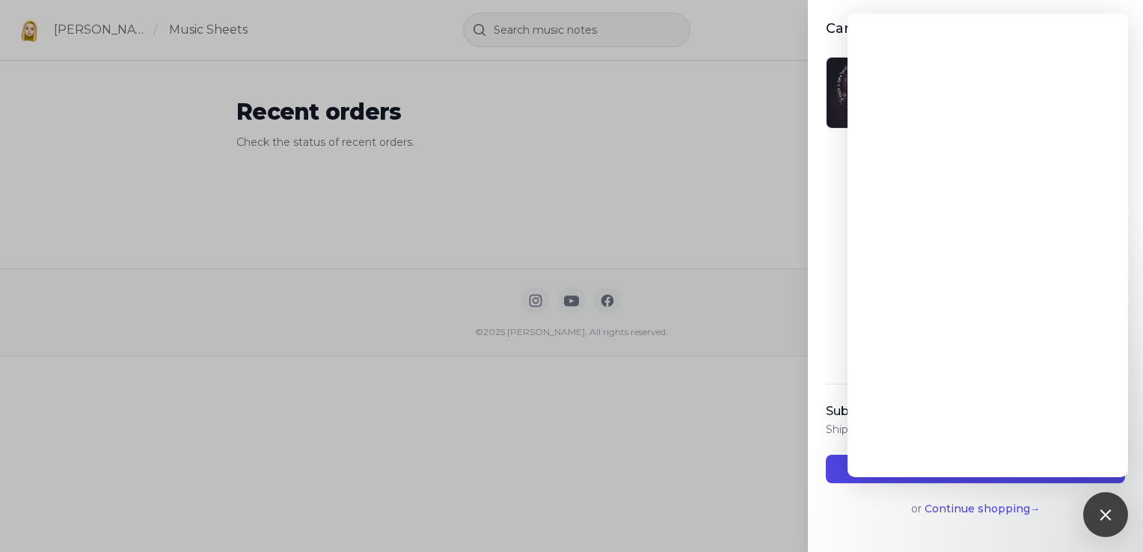
click at [796, 218] on div "Cart The Great Unknown € 5.00 EUR Remove Subtotal € 5.00 Shipping and taxes cal…" at bounding box center [571, 276] width 1143 height 552
click at [1002, 532] on div "Subtotal € 5.00 Shipping and taxes calculated at checkout. Checkout or Continue…" at bounding box center [975, 459] width 299 height 150
click at [979, 507] on button "Continue shopping →" at bounding box center [983, 508] width 116 height 15
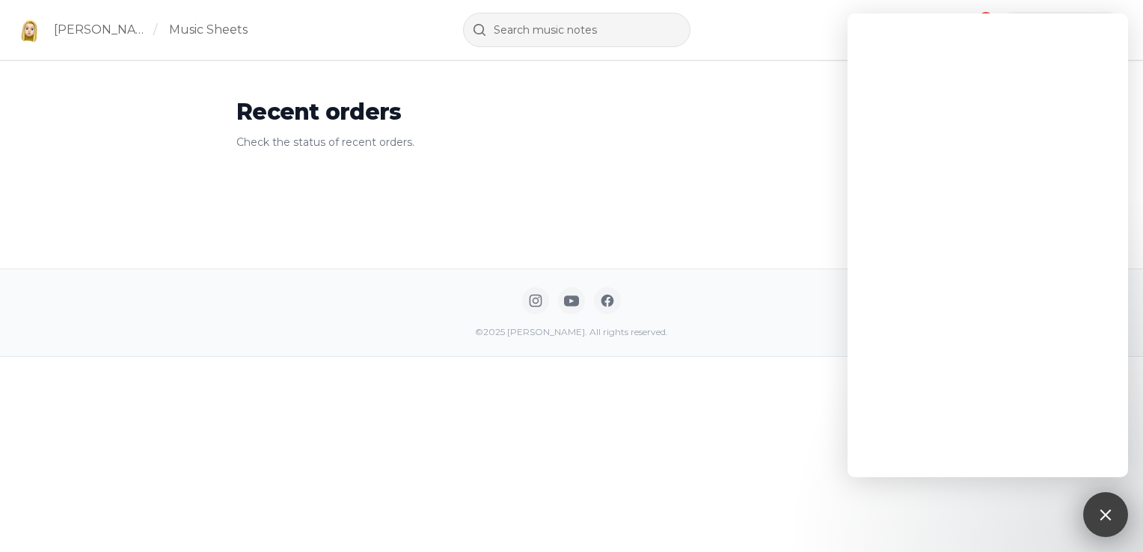
click at [1101, 511] on div at bounding box center [1105, 514] width 20 height 20
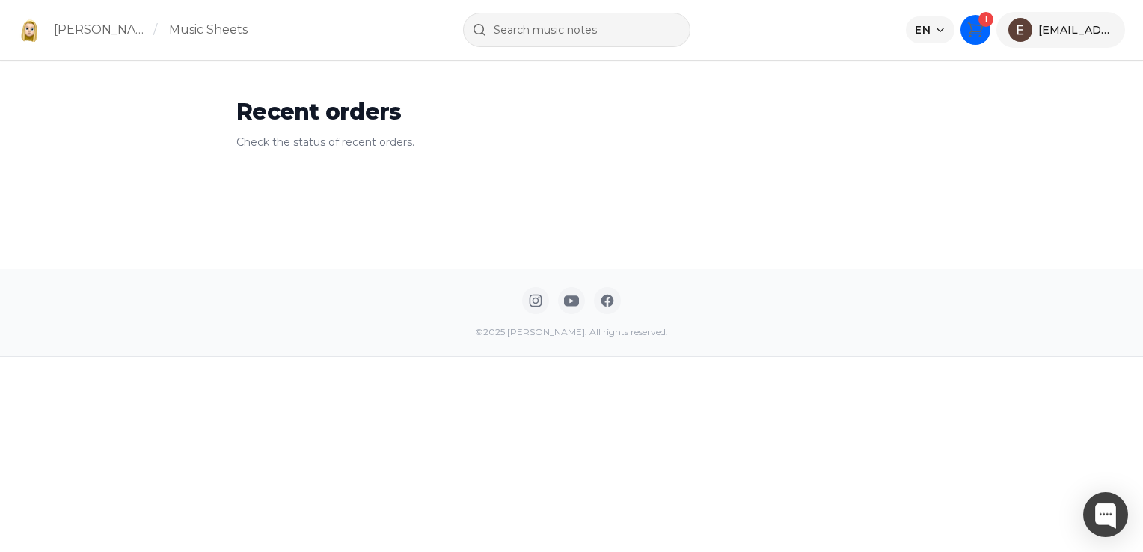
click at [982, 28] on icon "Cart" at bounding box center [976, 30] width 18 height 18
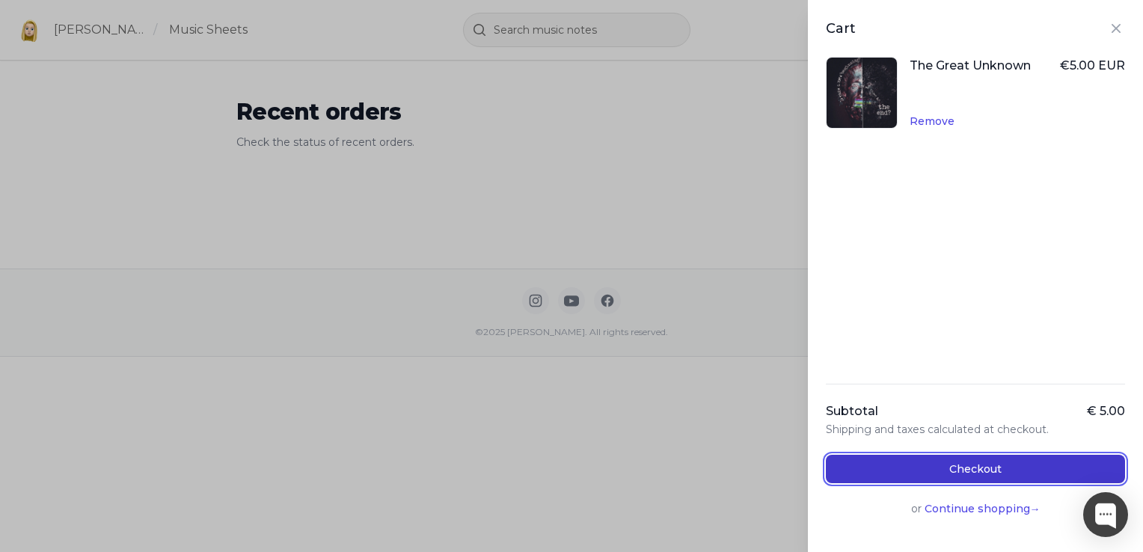
click at [931, 462] on button "Checkout" at bounding box center [975, 469] width 299 height 28
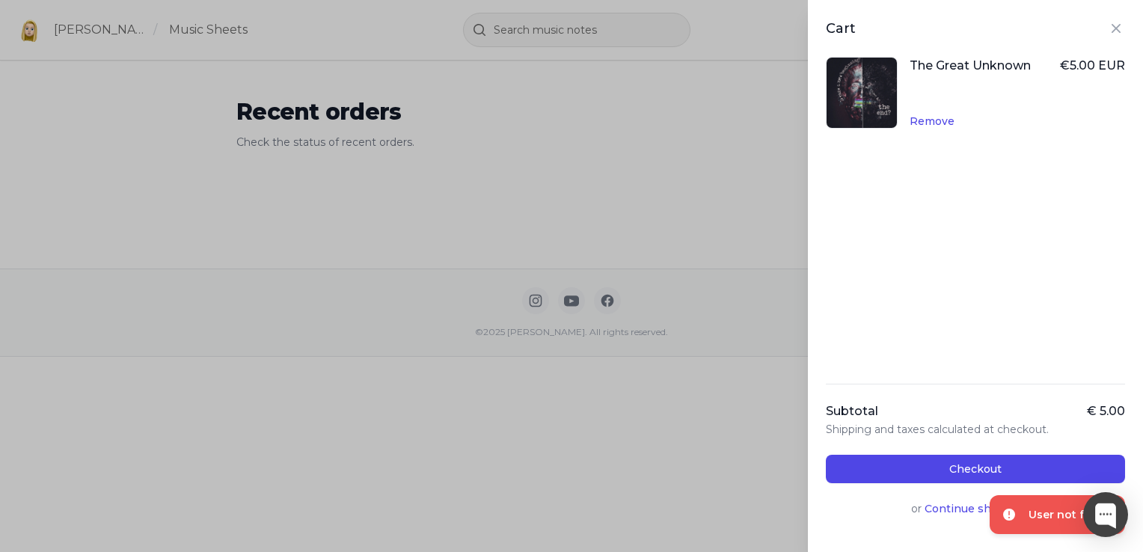
click at [1041, 520] on div "User not found" at bounding box center [1071, 514] width 85 height 15
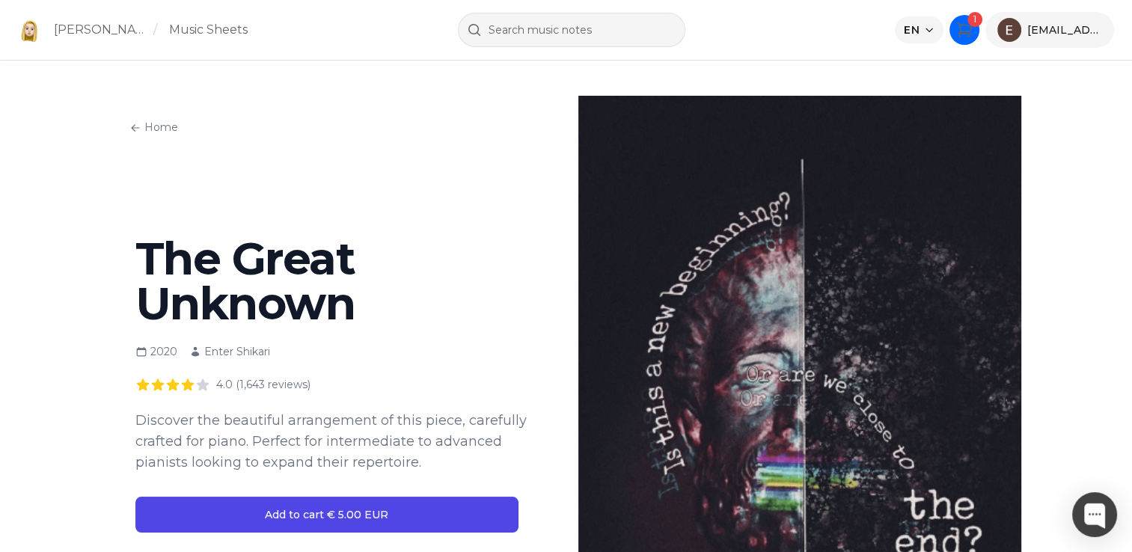
click at [961, 37] on icon "Cart" at bounding box center [964, 30] width 18 height 18
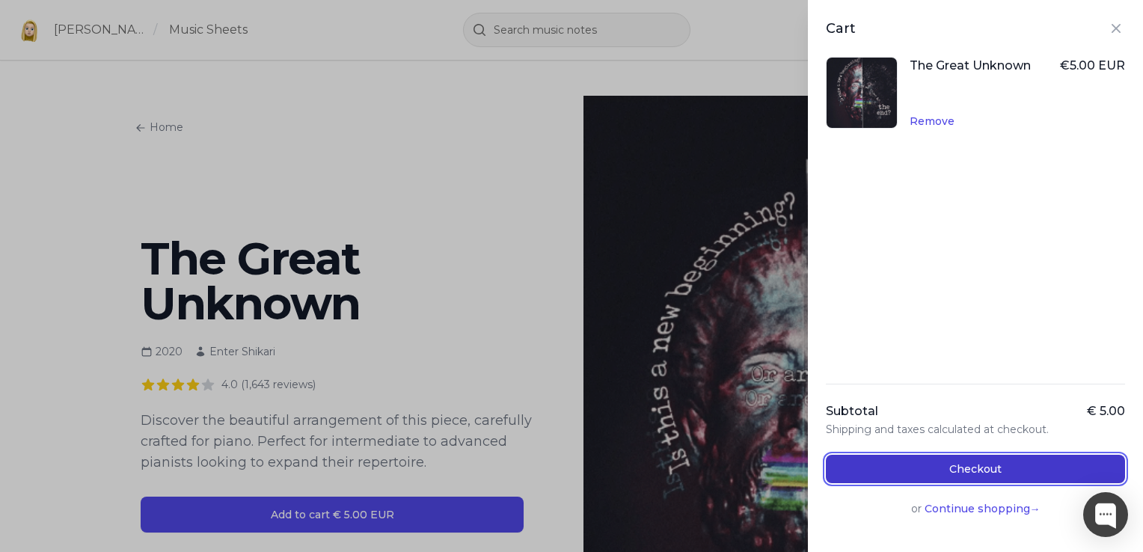
click at [964, 468] on button "Checkout" at bounding box center [975, 469] width 299 height 28
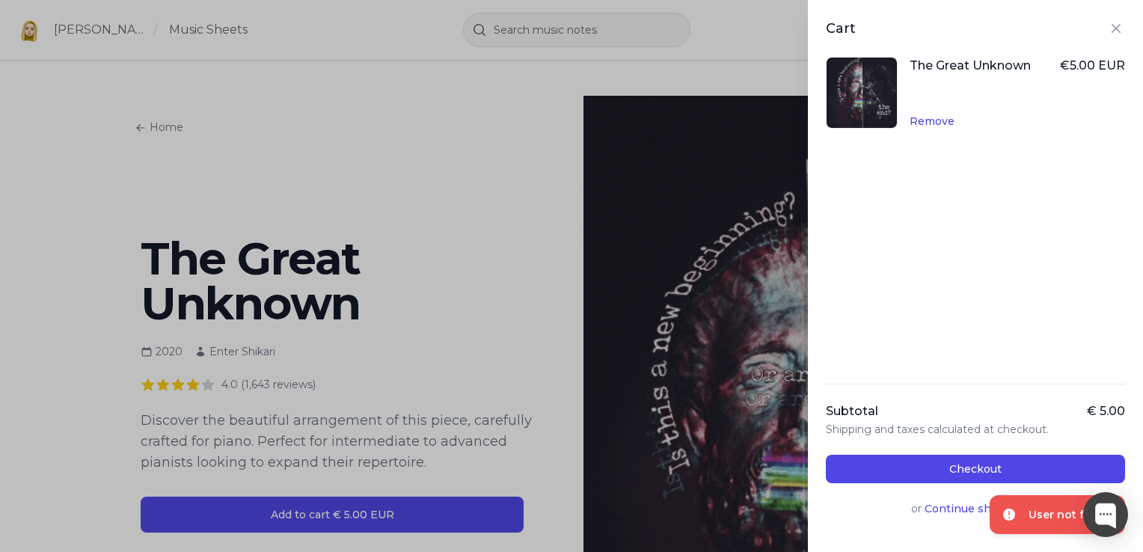
click at [1057, 516] on div "User not found" at bounding box center [1071, 514] width 85 height 15
click at [1108, 28] on icon "Close panel" at bounding box center [1116, 28] width 18 height 18
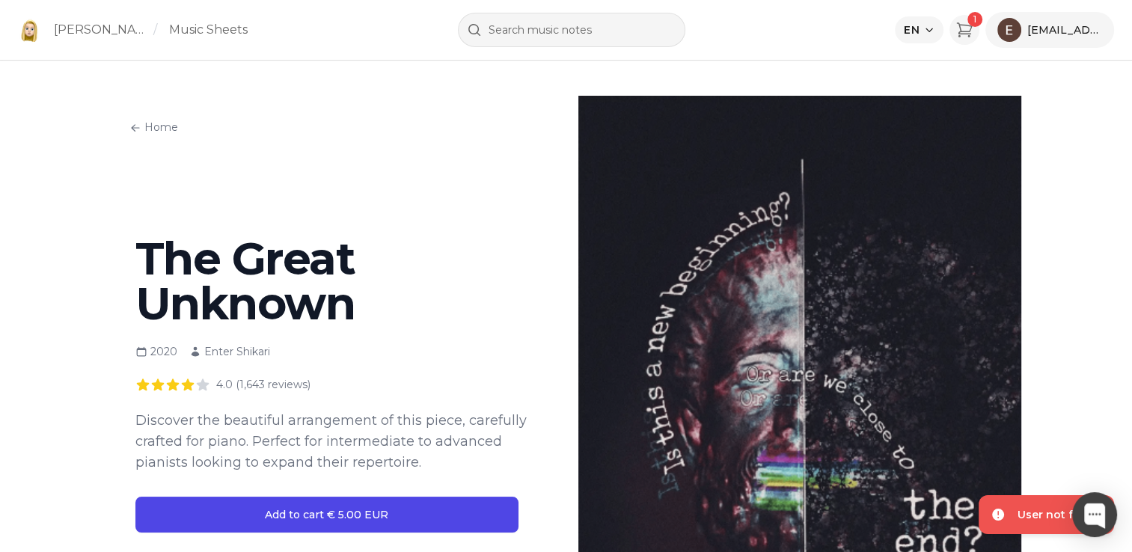
click at [702, 232] on img at bounding box center [799, 417] width 443 height 642
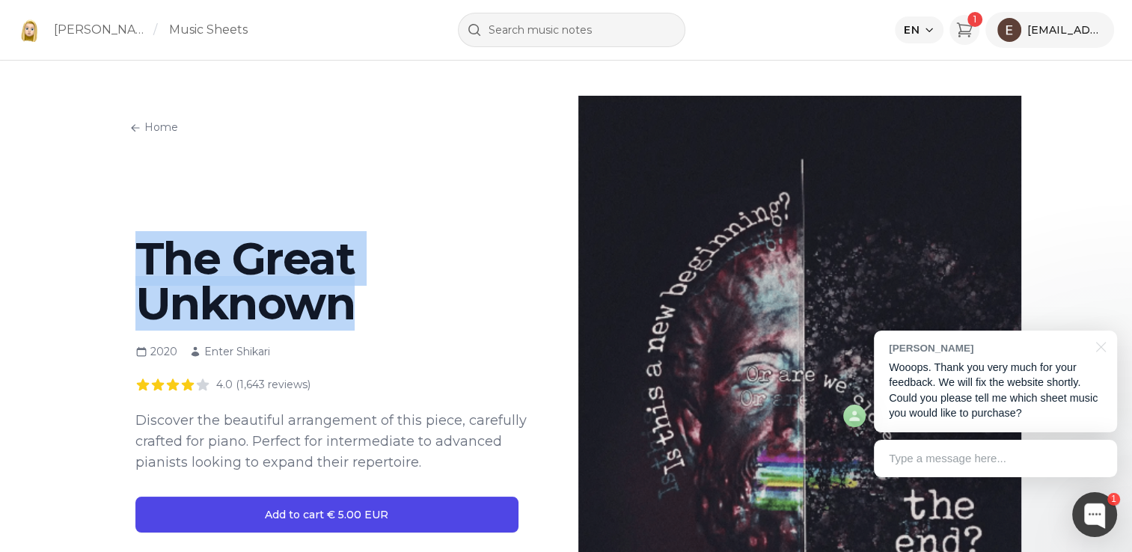
drag, startPoint x: 166, startPoint y: 266, endPoint x: 367, endPoint y: 307, distance: 205.3
click at [367, 307] on h1 "The Great Unknown" at bounding box center [332, 281] width 395 height 90
copy span "The Great Unknown"
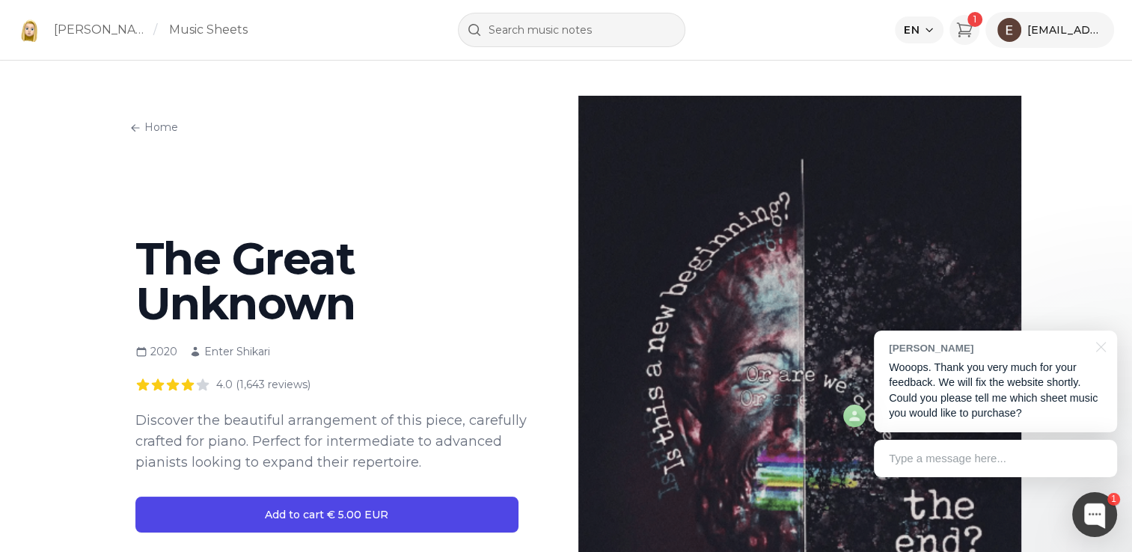
click at [925, 468] on div "Type a message here..." at bounding box center [995, 458] width 243 height 37
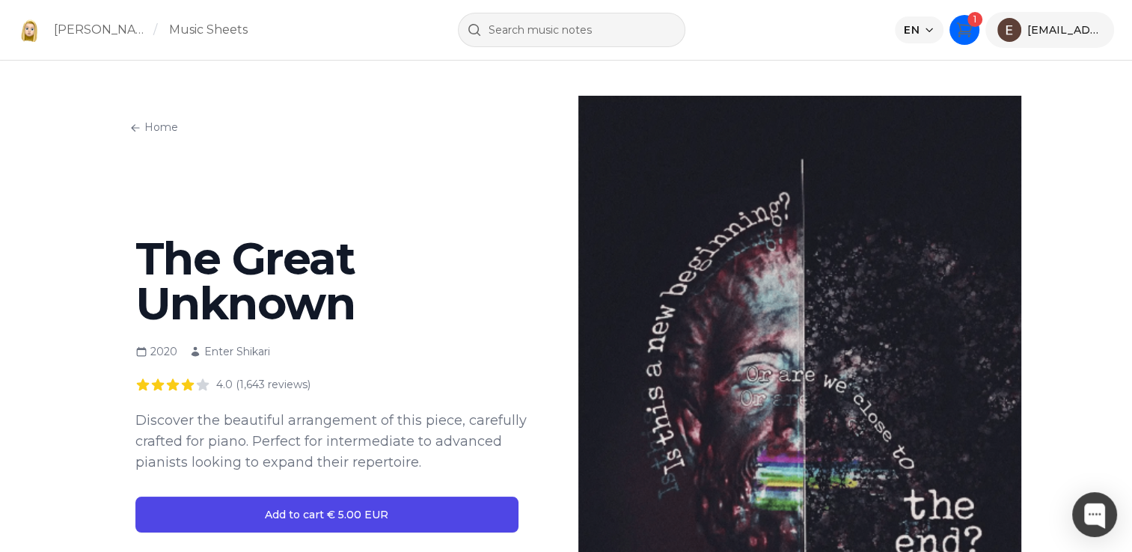
click at [968, 25] on icon "Cart" at bounding box center [964, 29] width 14 height 13
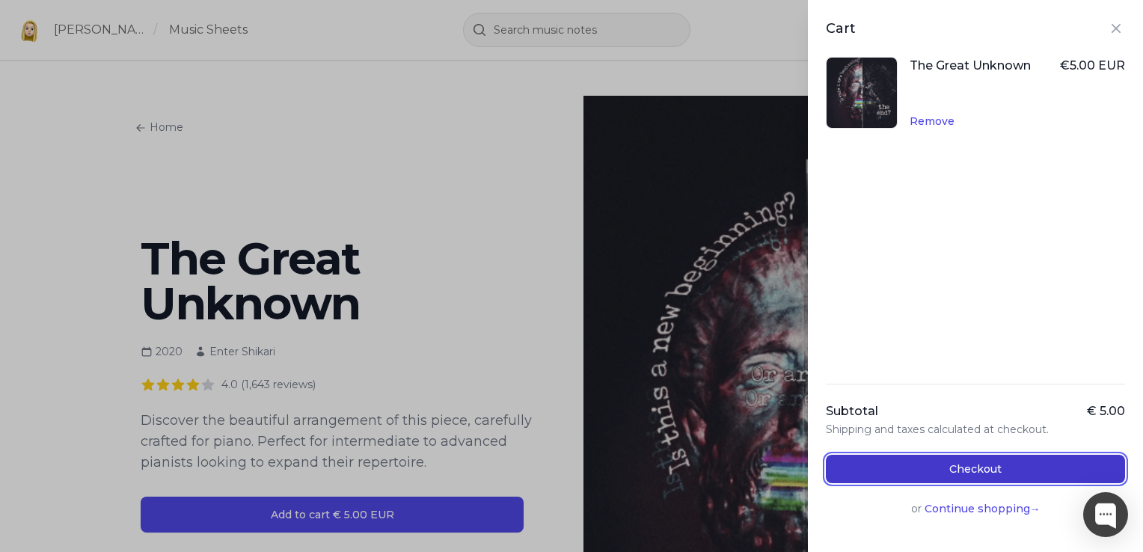
click at [1025, 468] on button "Checkout" at bounding box center [975, 469] width 299 height 28
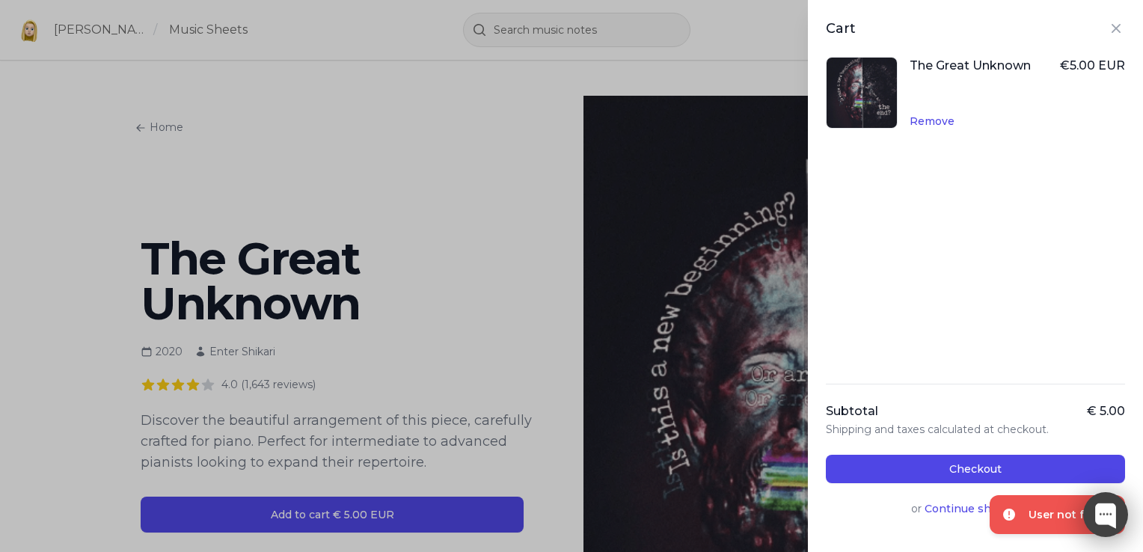
click at [1094, 519] on div at bounding box center [1105, 514] width 45 height 45
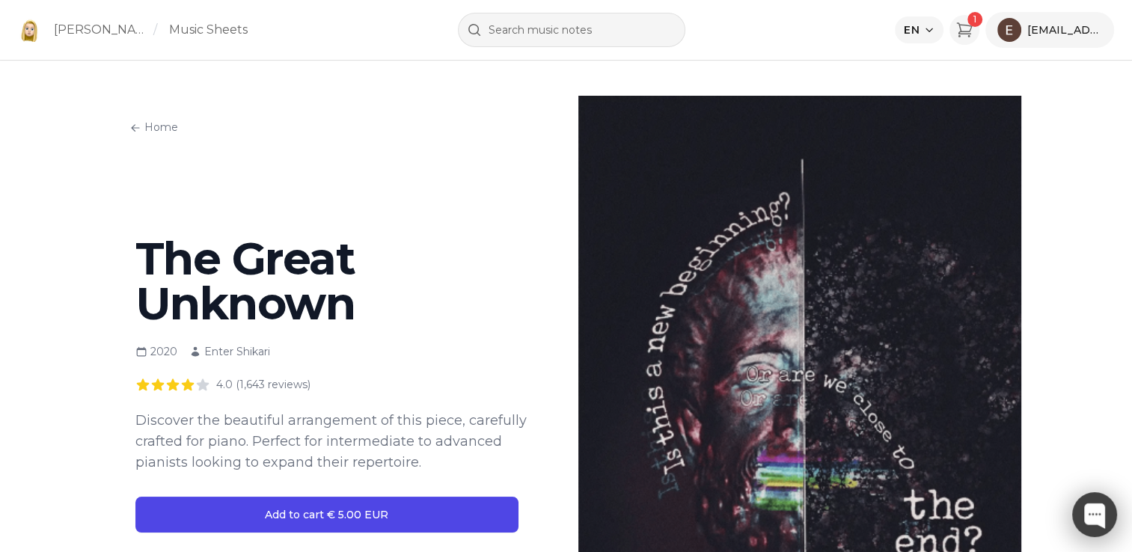
click at [1096, 518] on div at bounding box center [1094, 514] width 45 height 45
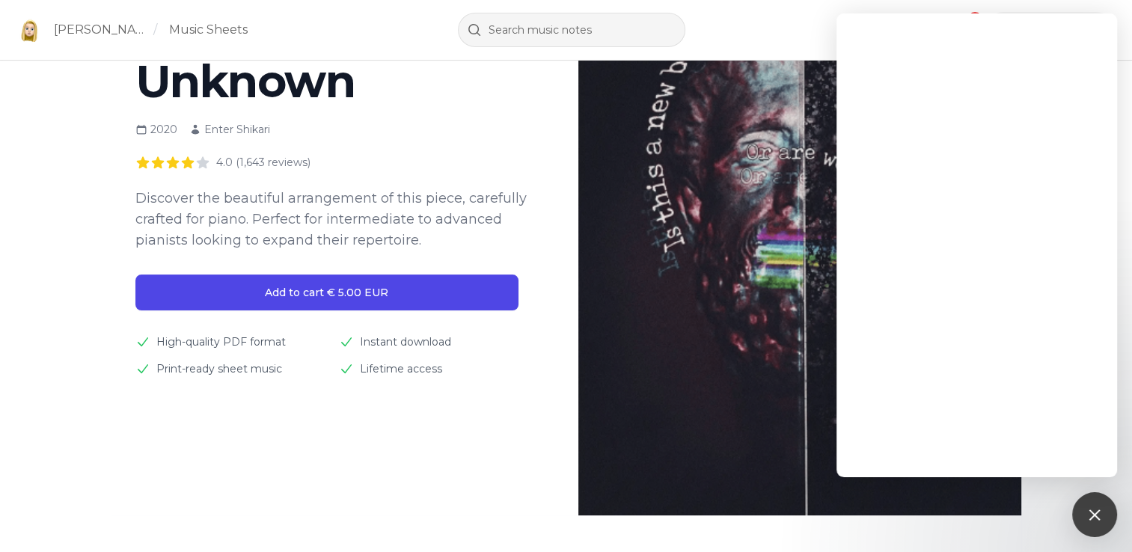
scroll to position [224, 0]
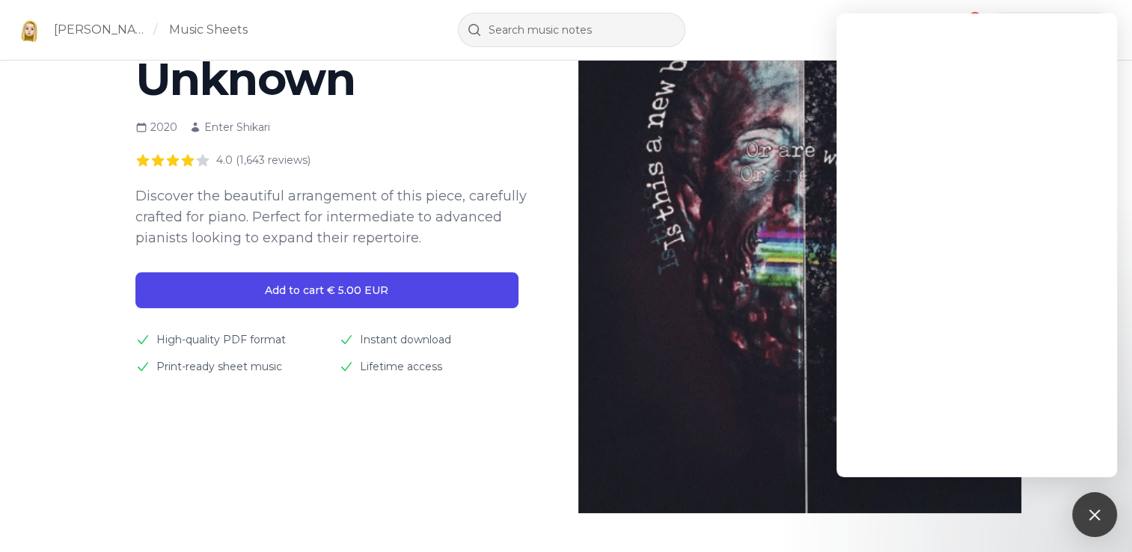
click at [267, 163] on p "4.0 (1,643 reviews)" at bounding box center [263, 160] width 94 height 15
click at [171, 159] on icon at bounding box center [172, 160] width 13 height 12
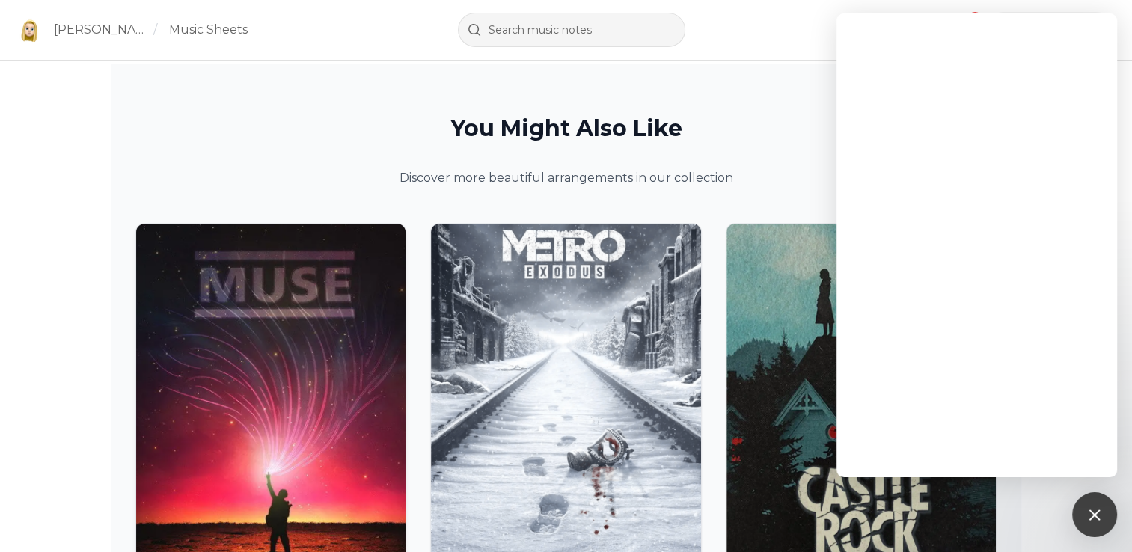
scroll to position [1564, 0]
